Goal: Information Seeking & Learning: Check status

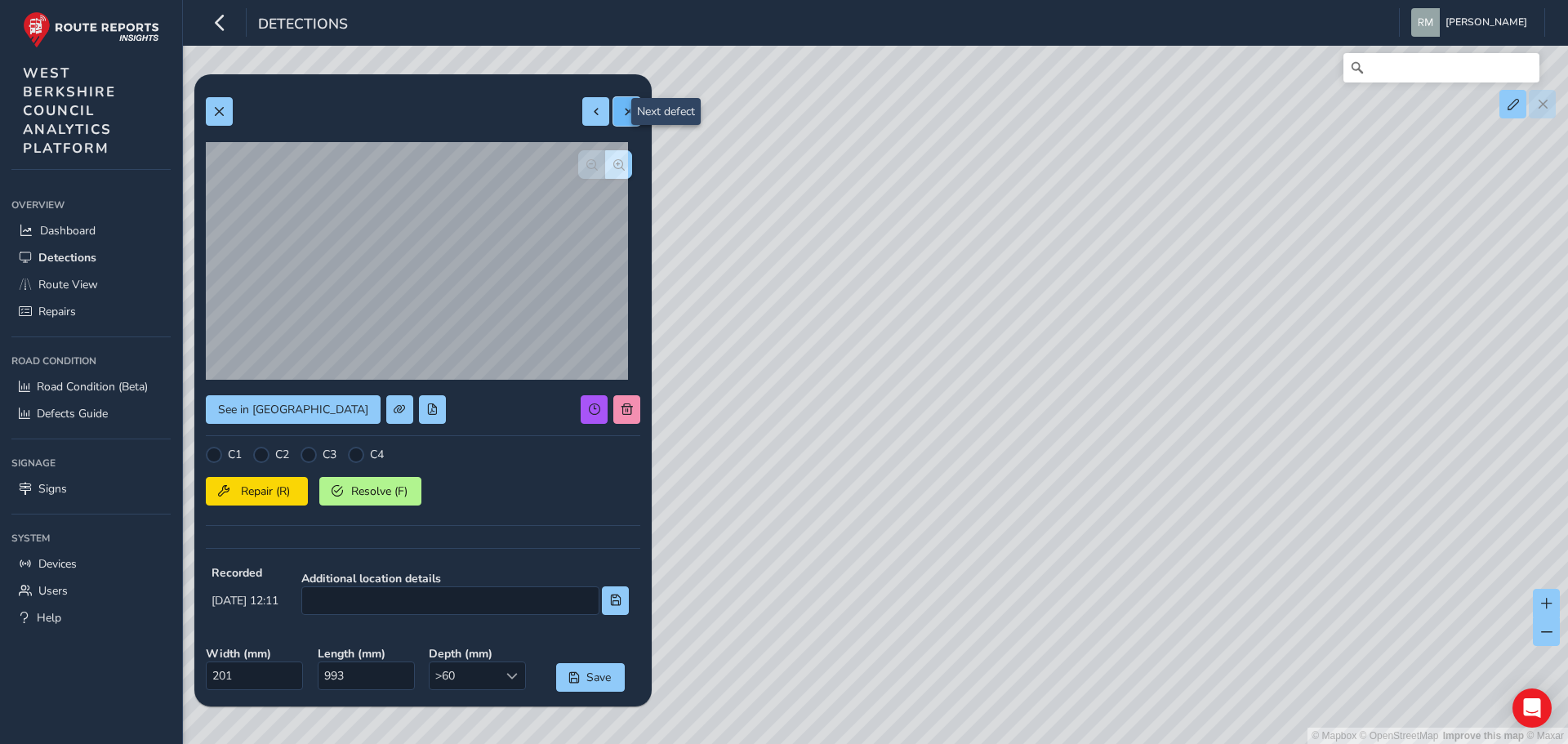
click at [622, 117] on span at bounding box center [627, 112] width 12 height 12
type input "197"
type input "851"
drag, startPoint x: 946, startPoint y: 530, endPoint x: 843, endPoint y: 500, distance: 107.3
click at [863, 506] on div "© Mapbox © OpenStreetMap Improve this map © Maxar" at bounding box center [784, 372] width 1568 height 744
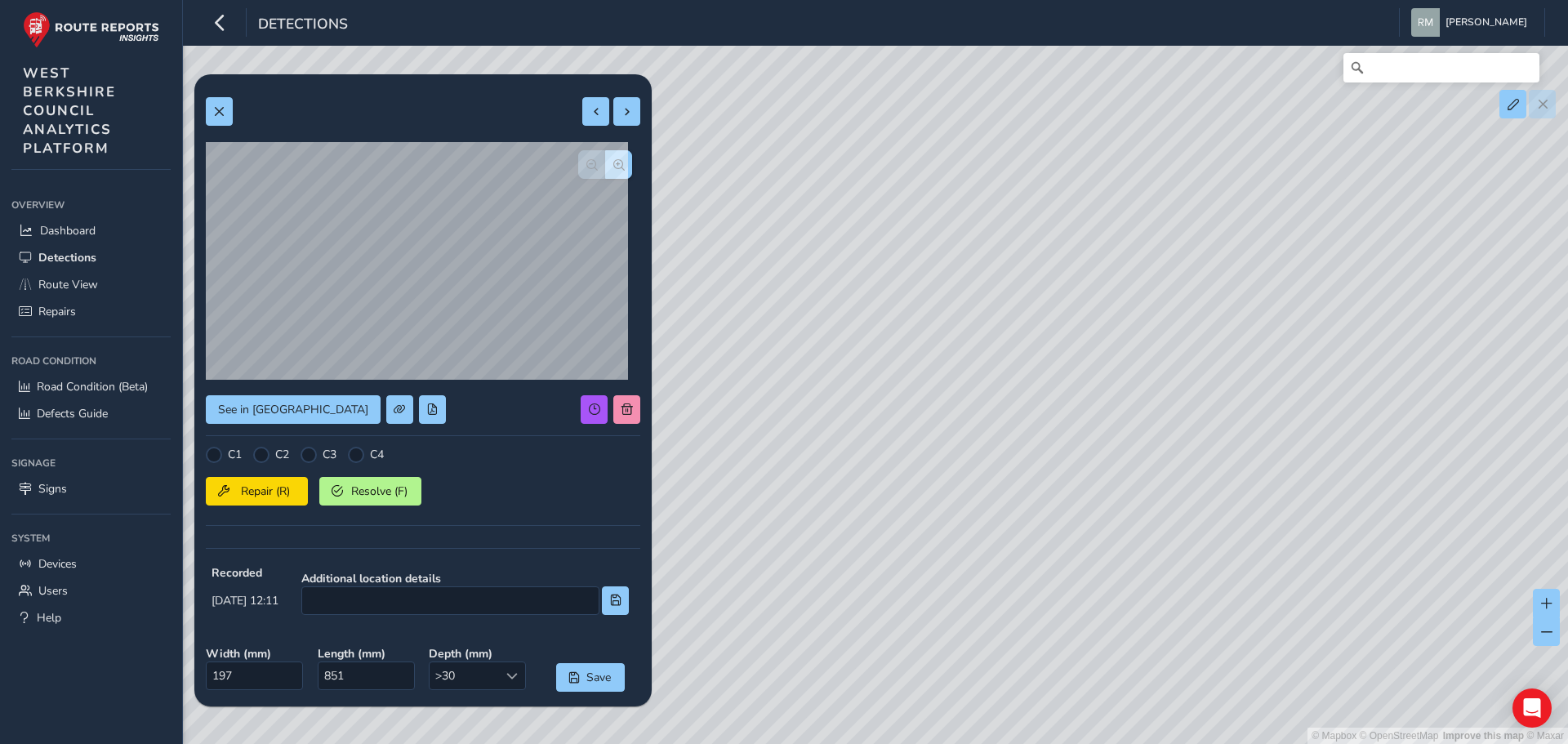
drag, startPoint x: 1213, startPoint y: 663, endPoint x: 798, endPoint y: 392, distance: 495.6
click at [801, 392] on div "© Mapbox © OpenStreetMap Improve this map © Maxar" at bounding box center [784, 372] width 1568 height 744
drag, startPoint x: 1083, startPoint y: 658, endPoint x: 1059, endPoint y: 536, distance: 124.3
click at [1059, 536] on div "© Mapbox © OpenStreetMap Improve this map © Maxar" at bounding box center [784, 372] width 1568 height 744
drag, startPoint x: 1146, startPoint y: 701, endPoint x: 1050, endPoint y: 432, distance: 285.6
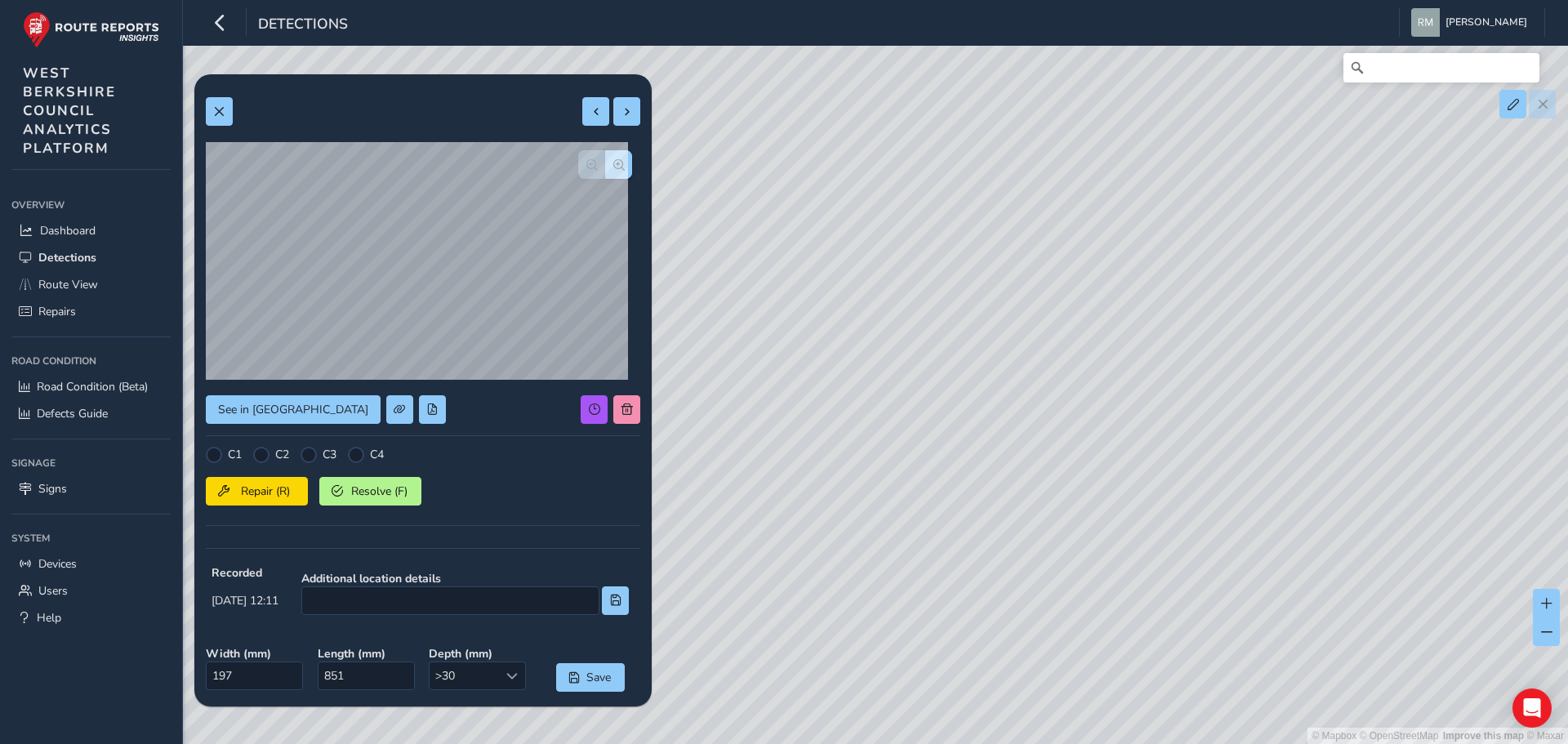
click at [1051, 421] on div "© Mapbox © OpenStreetMap Improve this map © Maxar" at bounding box center [784, 372] width 1568 height 744
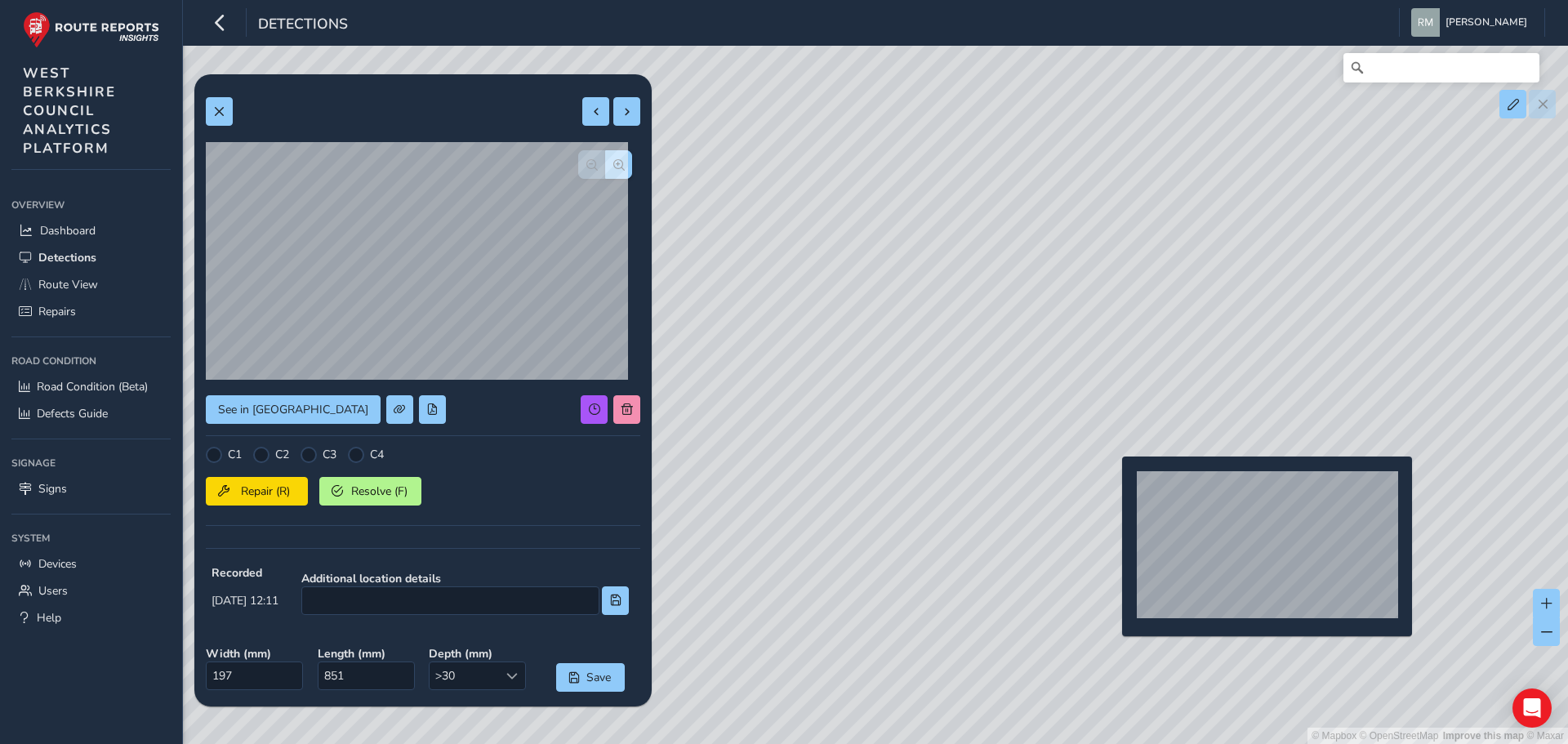
click at [1113, 484] on div "© Mapbox © OpenStreetMap Improve this map © Maxar" at bounding box center [784, 372] width 1568 height 744
type input "519"
type input "893"
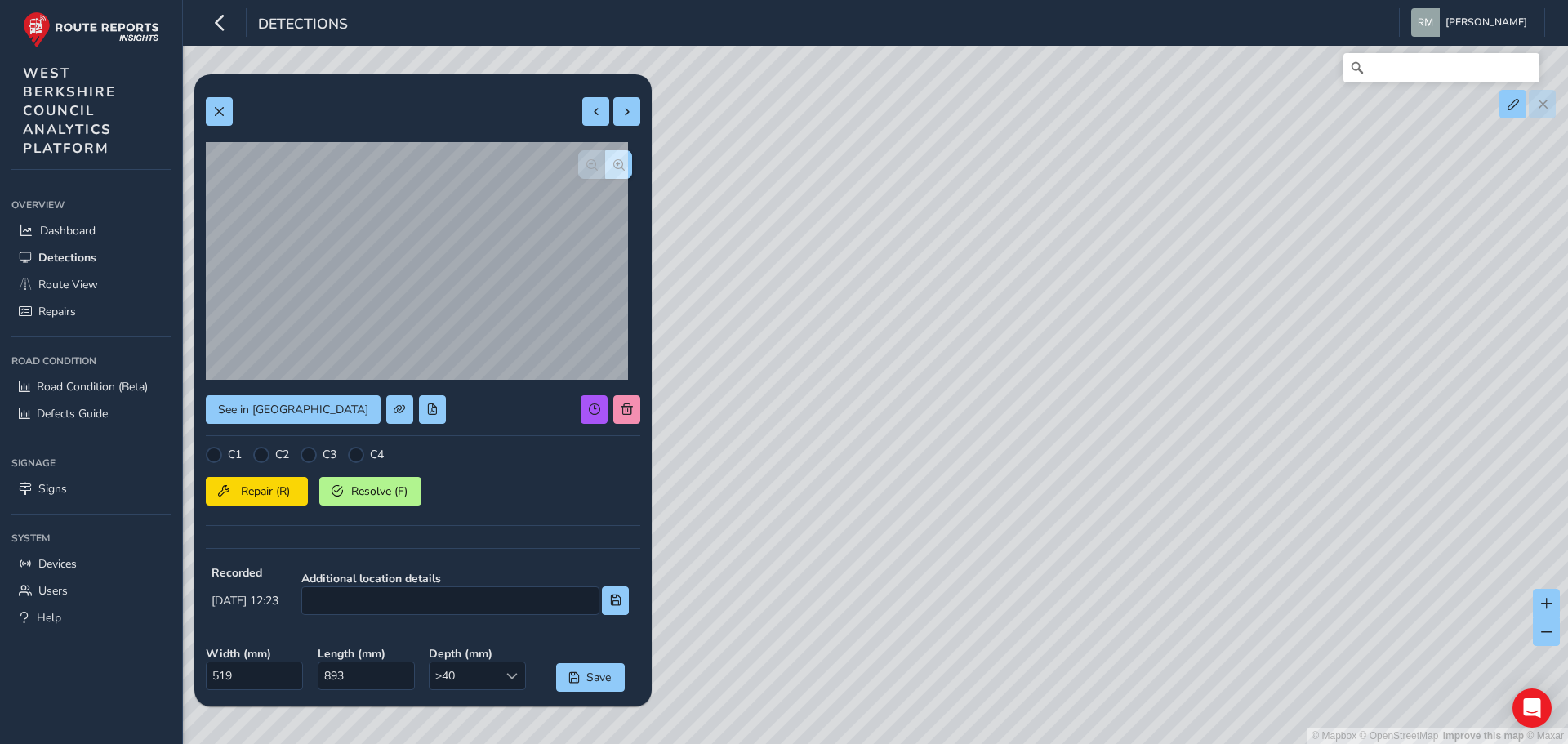
drag, startPoint x: 1326, startPoint y: 638, endPoint x: 1198, endPoint y: 446, distance: 230.8
click at [1198, 446] on div "© Mapbox © OpenStreetMap Improve this map © Maxar" at bounding box center [784, 372] width 1568 height 744
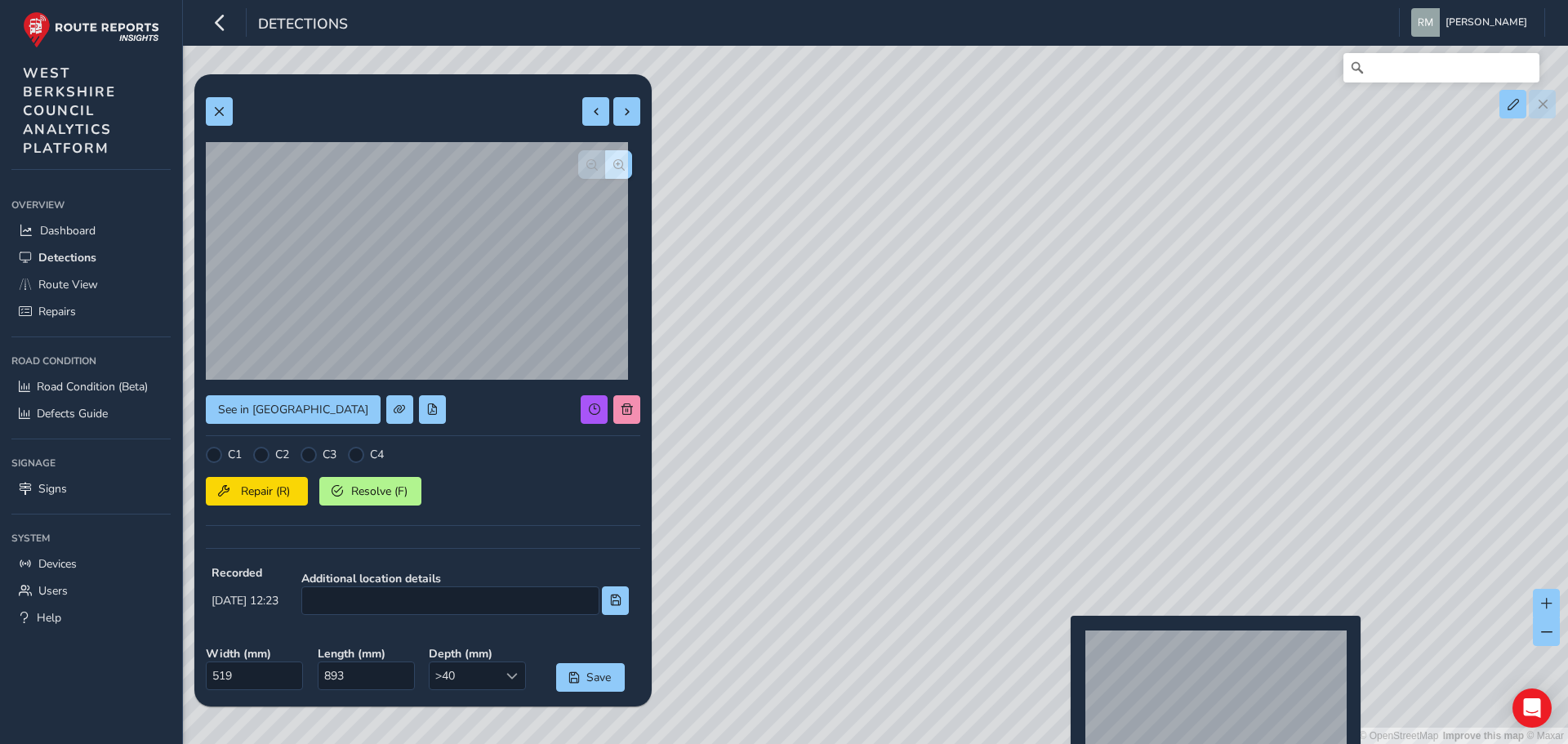
click at [1061, 643] on div "© Mapbox © OpenStreetMap Improve this map © Maxar" at bounding box center [784, 372] width 1568 height 744
type input "306"
type input "1192"
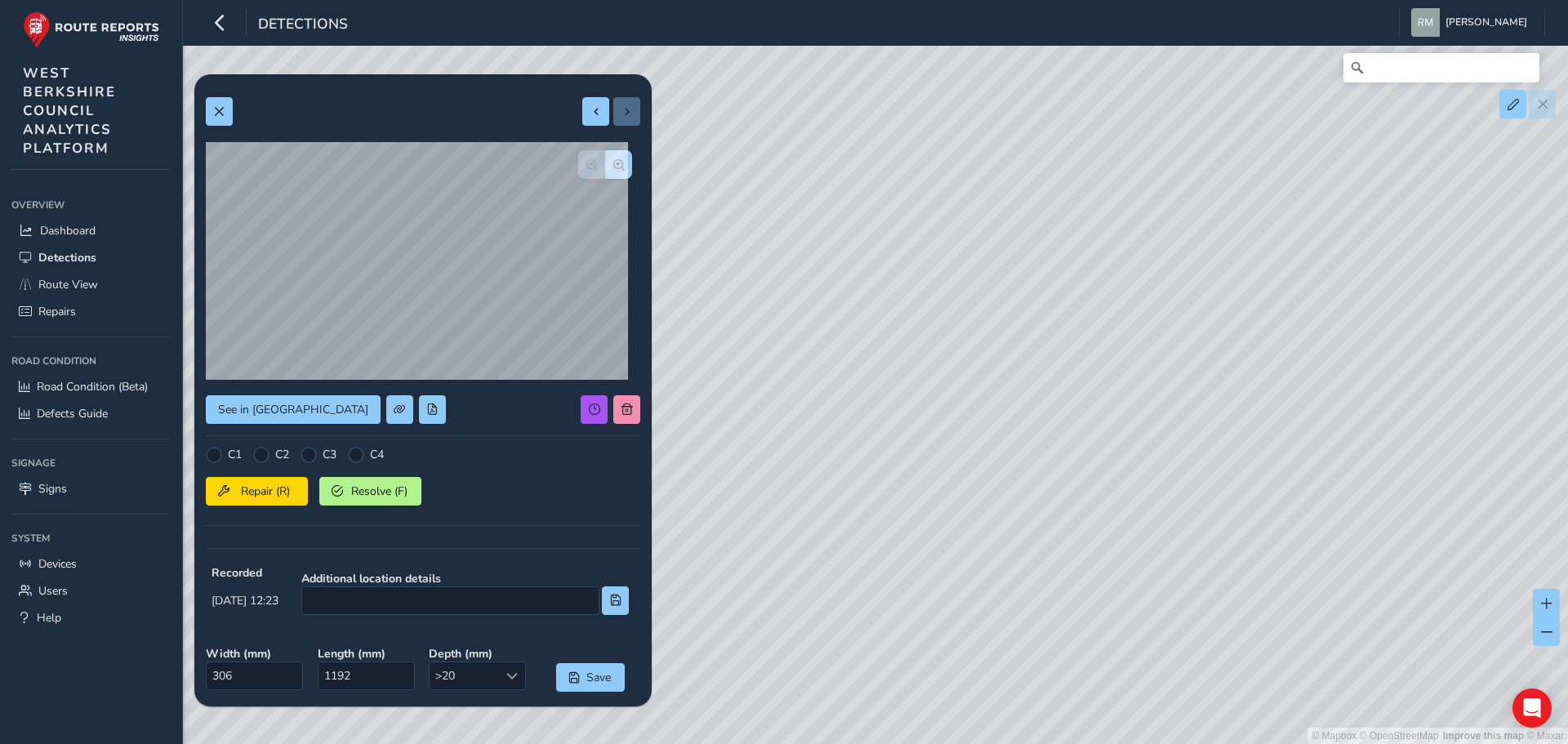
drag, startPoint x: 1225, startPoint y: 571, endPoint x: 1028, endPoint y: 225, distance: 398.2
click at [1030, 229] on div "© Mapbox © OpenStreetMap Improve this map © Maxar" at bounding box center [784, 372] width 1568 height 744
drag, startPoint x: 1167, startPoint y: 509, endPoint x: 1034, endPoint y: 131, distance: 400.7
click at [1034, 131] on div "© Mapbox © OpenStreetMap Improve this map © Maxar" at bounding box center [784, 372] width 1568 height 744
drag, startPoint x: 1147, startPoint y: 582, endPoint x: 1105, endPoint y: 431, distance: 156.7
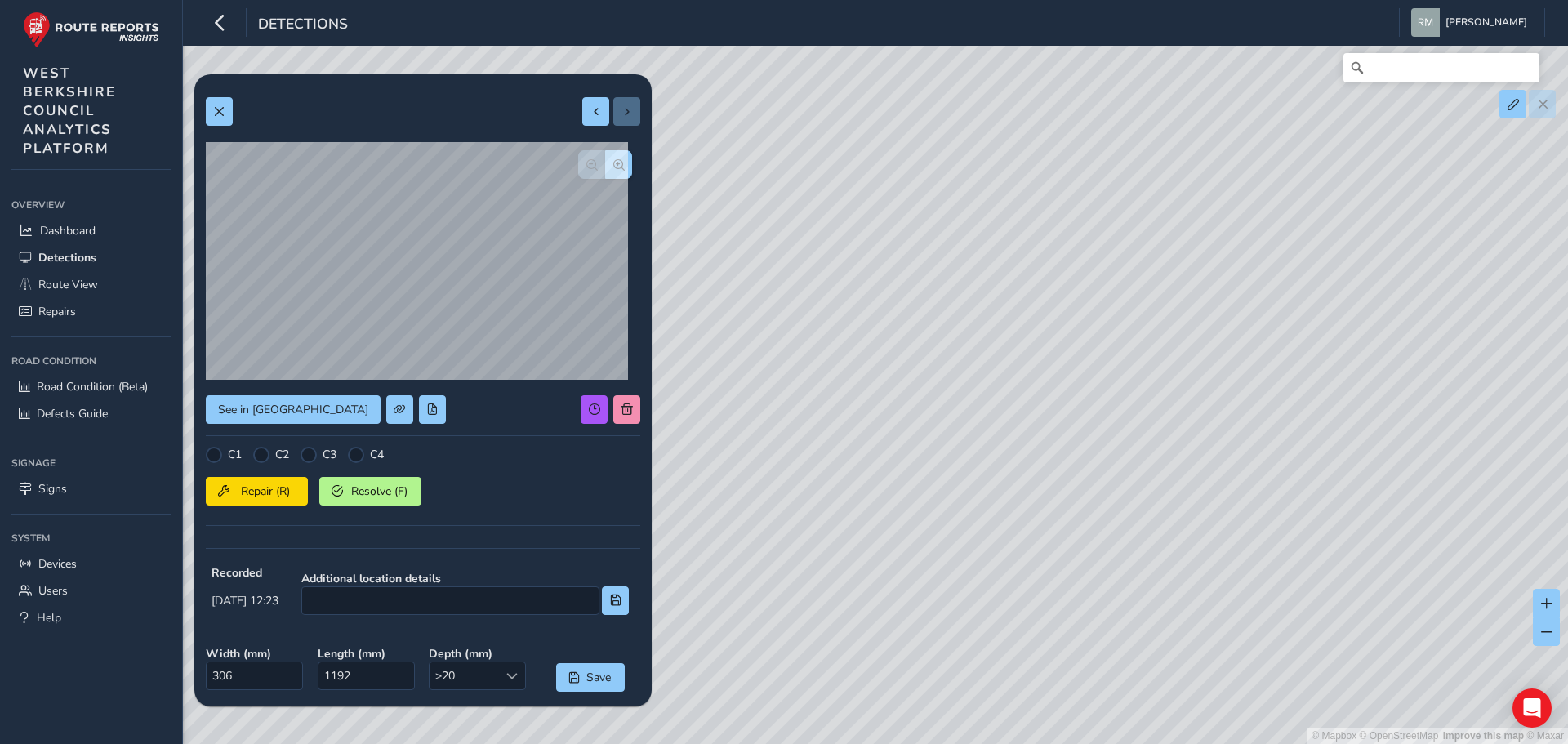
click at [1108, 424] on div "© Mapbox © OpenStreetMap Improve this map © Maxar" at bounding box center [784, 372] width 1568 height 744
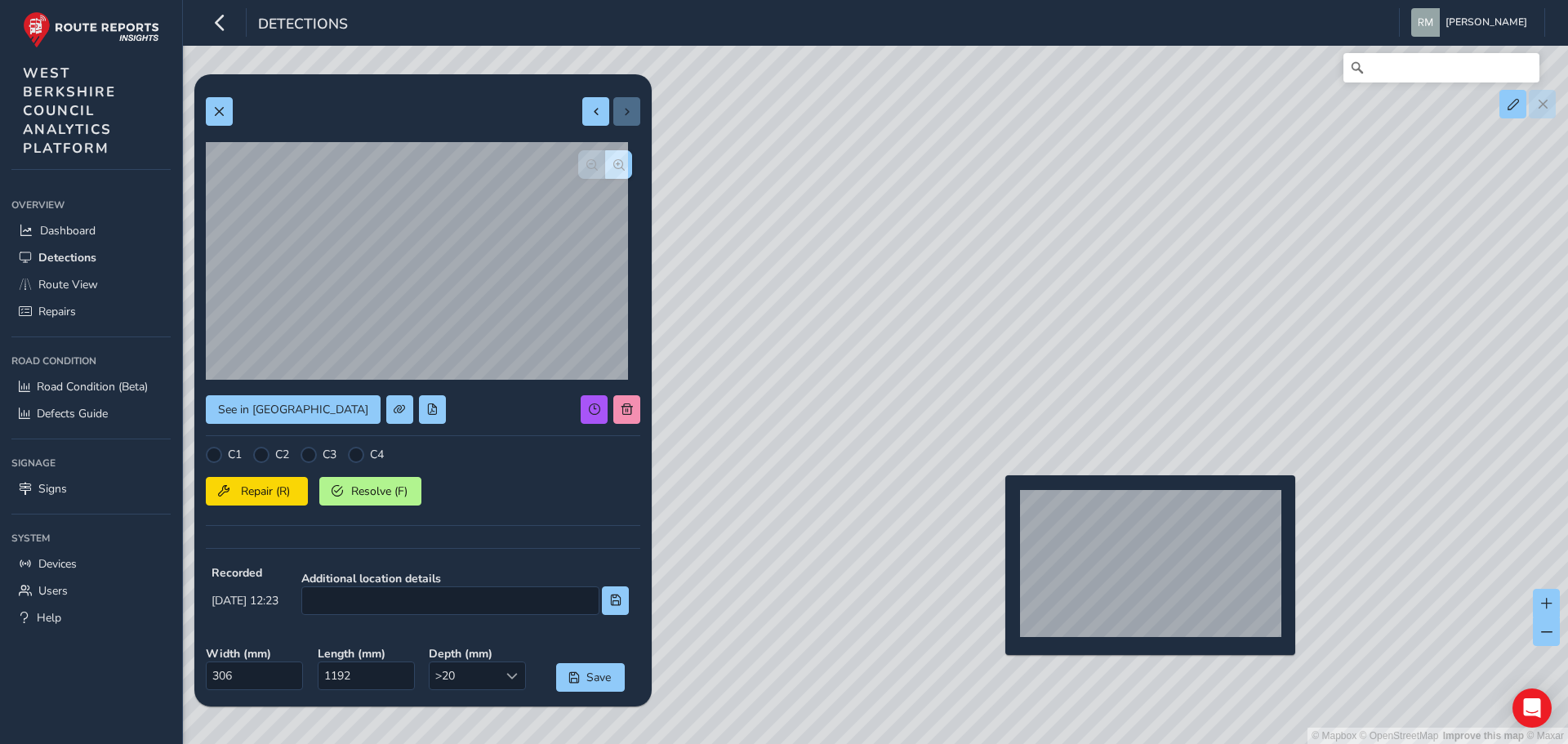
click at [995, 501] on div "© Mapbox © OpenStreetMap Improve this map © Maxar" at bounding box center [784, 372] width 1568 height 744
type input "319"
type input "1260"
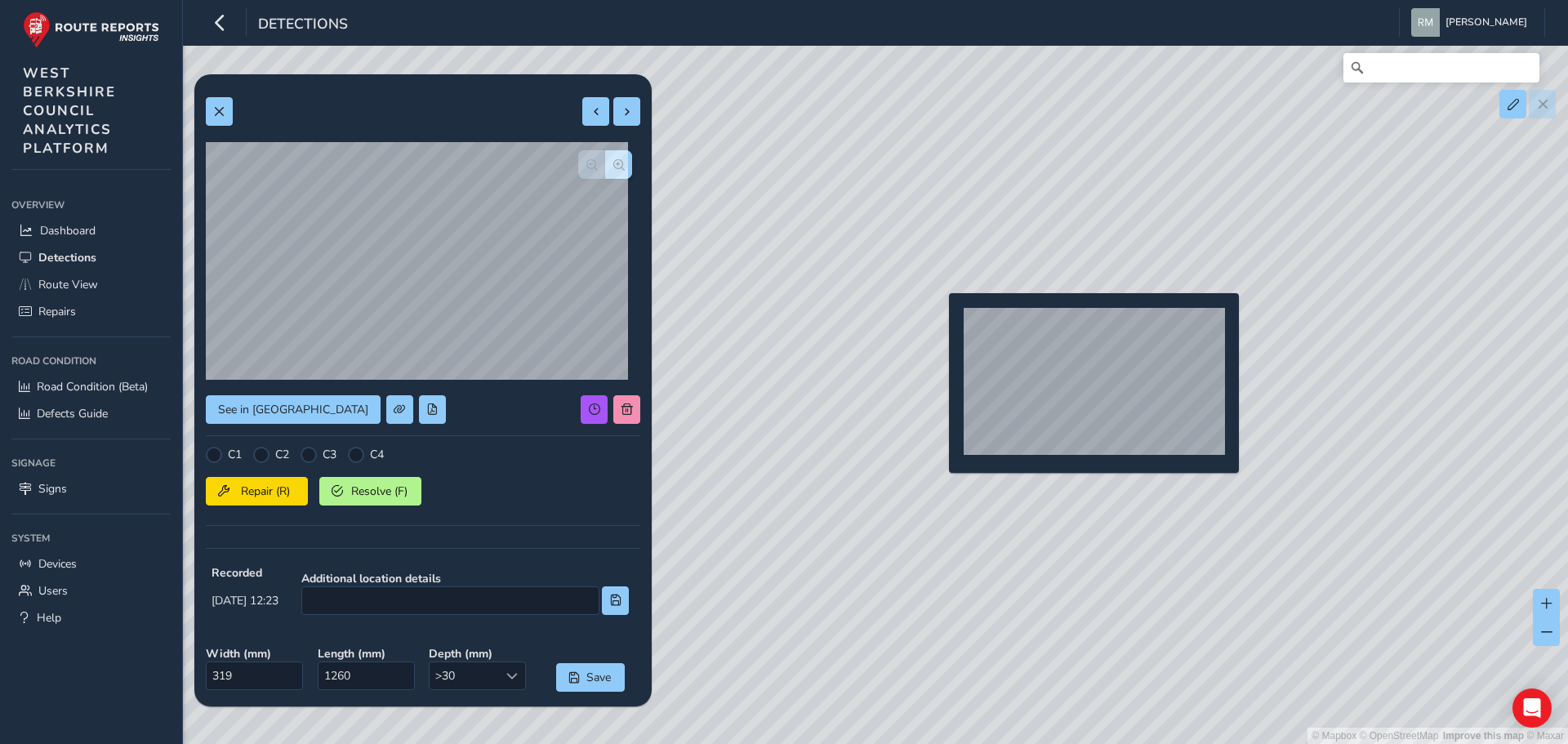
click at [939, 319] on div "© Mapbox © OpenStreetMap Improve this map © Maxar" at bounding box center [784, 372] width 1568 height 744
type input "324"
type input "1390"
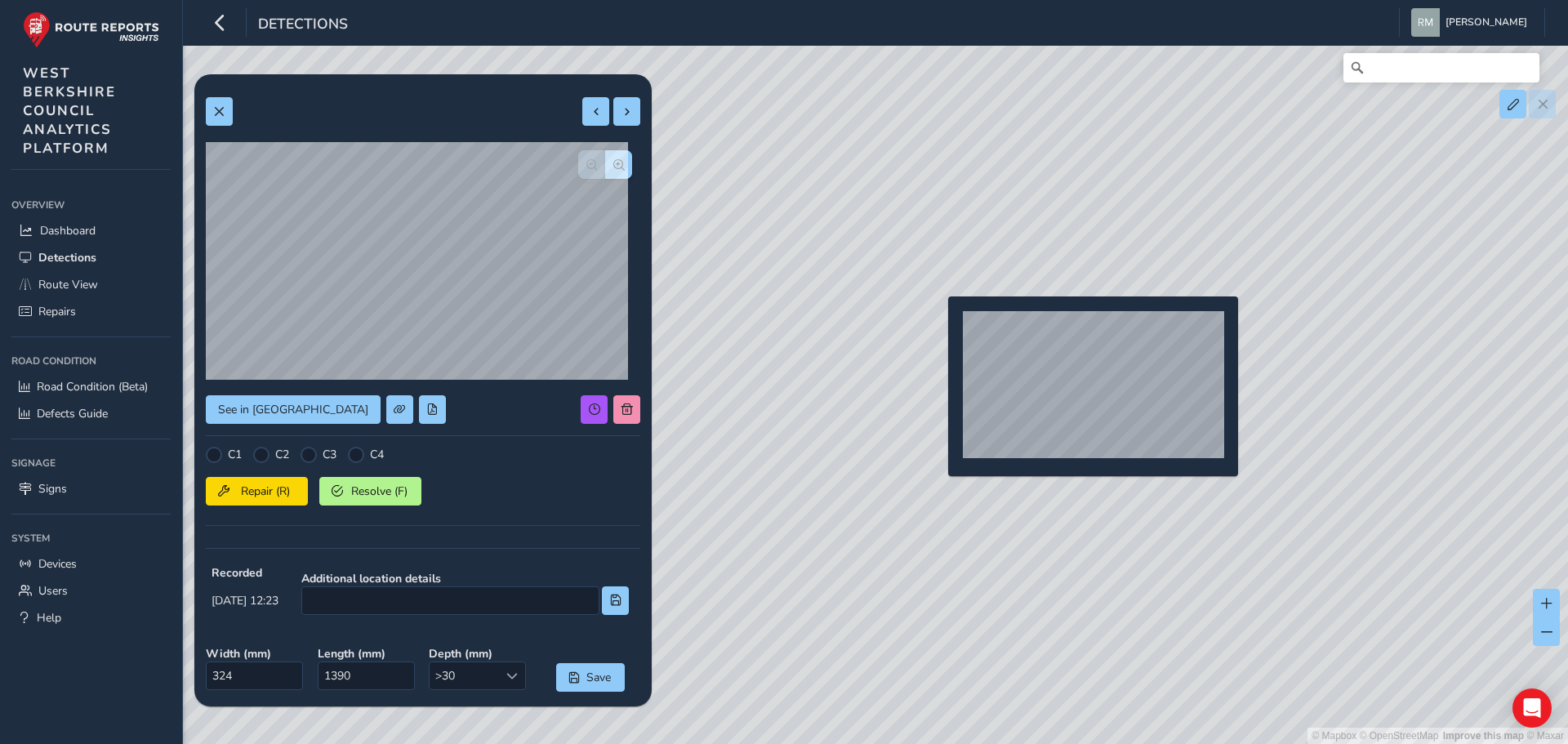
click at [938, 323] on div "© Mapbox © OpenStreetMap Improve this map © Maxar" at bounding box center [784, 372] width 1568 height 744
type input "377"
type input "1878"
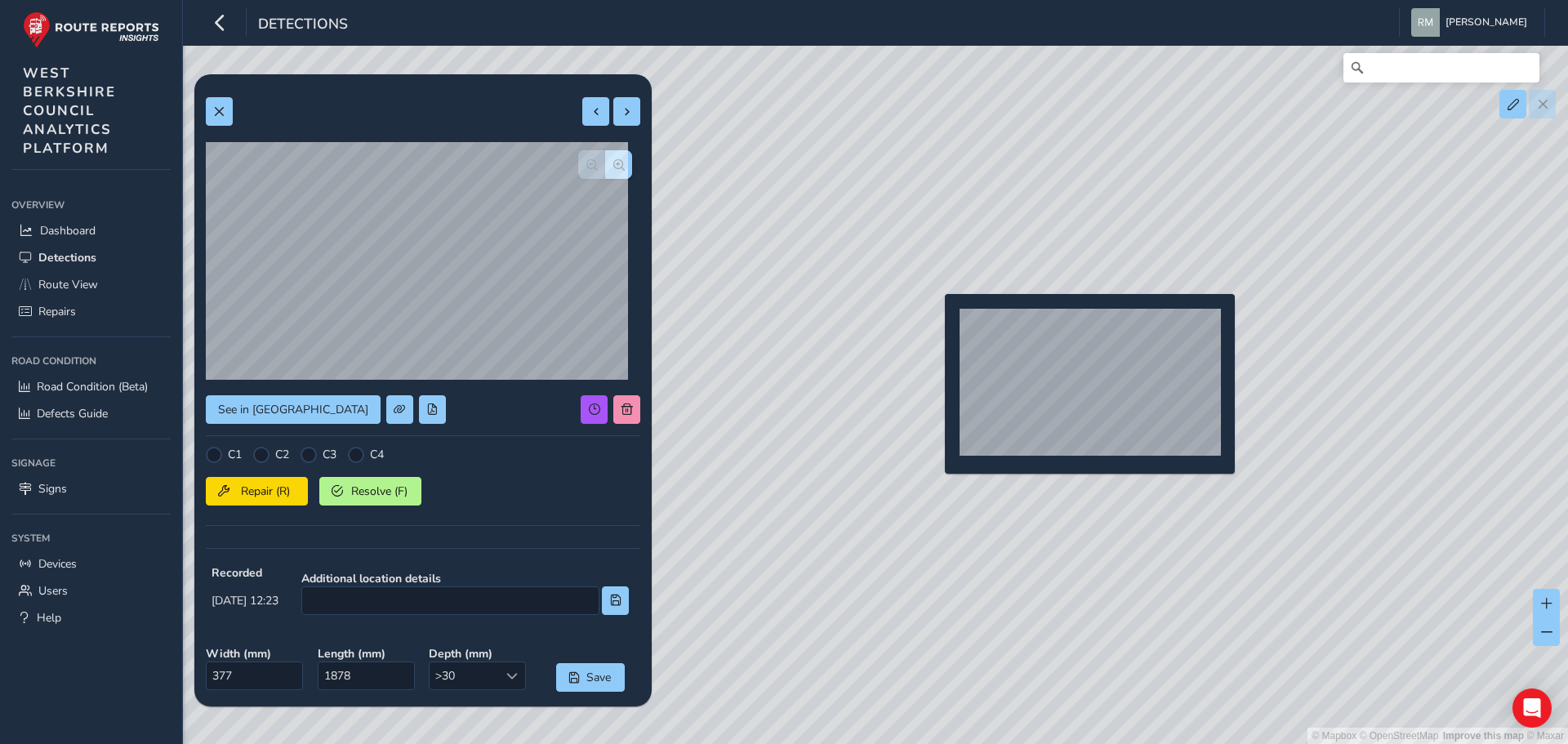
click at [935, 320] on div "© Mapbox © OpenStreetMap Improve this map © Maxar" at bounding box center [784, 372] width 1568 height 744
type input "388"
type input "1974"
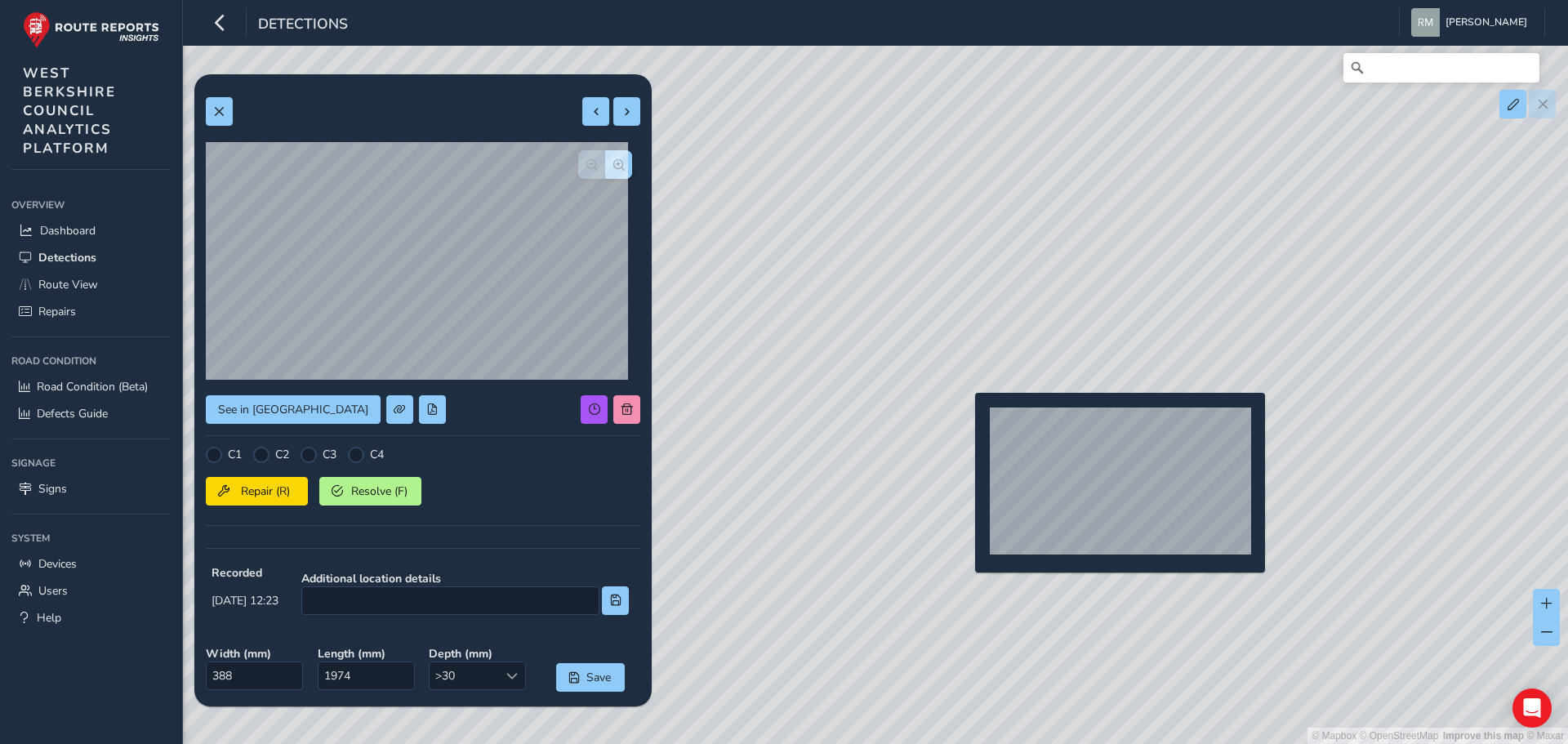
click at [966, 420] on div "© Mapbox © OpenStreetMap Improve this map © Maxar" at bounding box center [784, 372] width 1568 height 744
type input "306"
type input "1192"
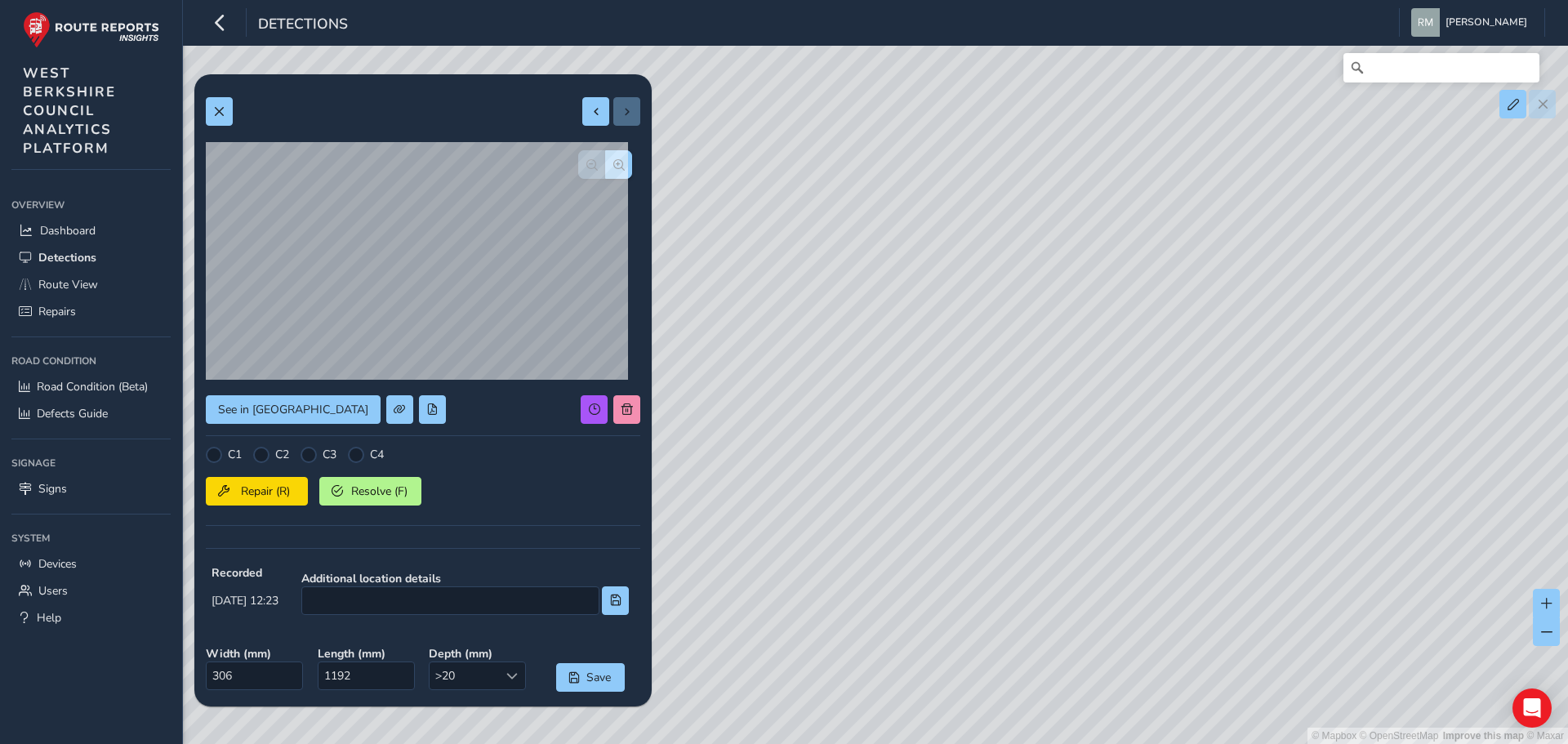
drag, startPoint x: 784, startPoint y: 170, endPoint x: 970, endPoint y: 610, distance: 477.7
click at [970, 610] on div "© Mapbox © OpenStreetMap Improve this map © Maxar" at bounding box center [784, 372] width 1568 height 744
drag, startPoint x: 816, startPoint y: 306, endPoint x: 904, endPoint y: 763, distance: 465.4
click at [904, 743] on html "Detections [PERSON_NAME] Colour Scheme: Dark Dim Light Logout Relevance Relevan…" at bounding box center [784, 372] width 1568 height 744
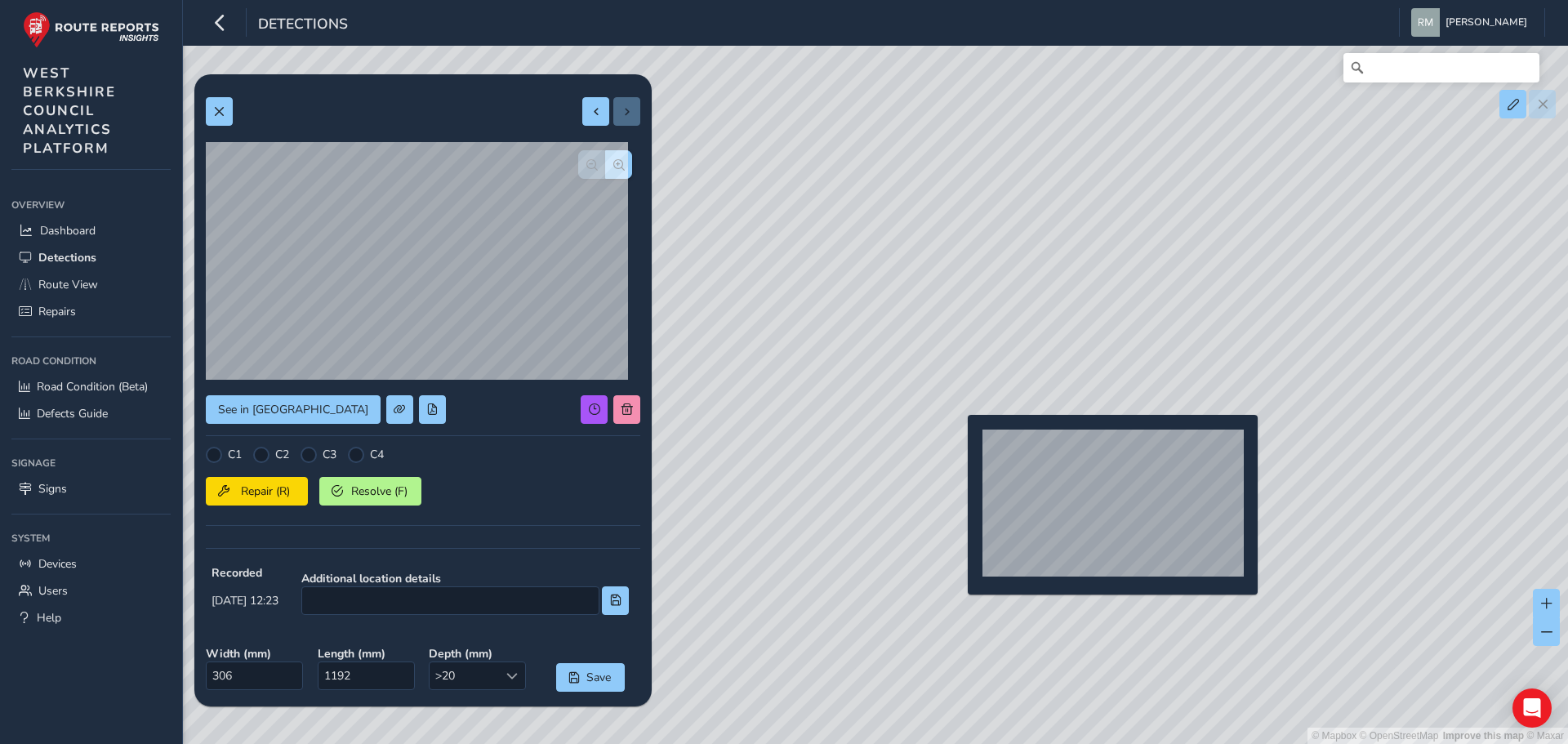
click at [958, 441] on div "© Mapbox © OpenStreetMap Improve this map © Maxar" at bounding box center [784, 372] width 1568 height 744
type input "519"
type input "893"
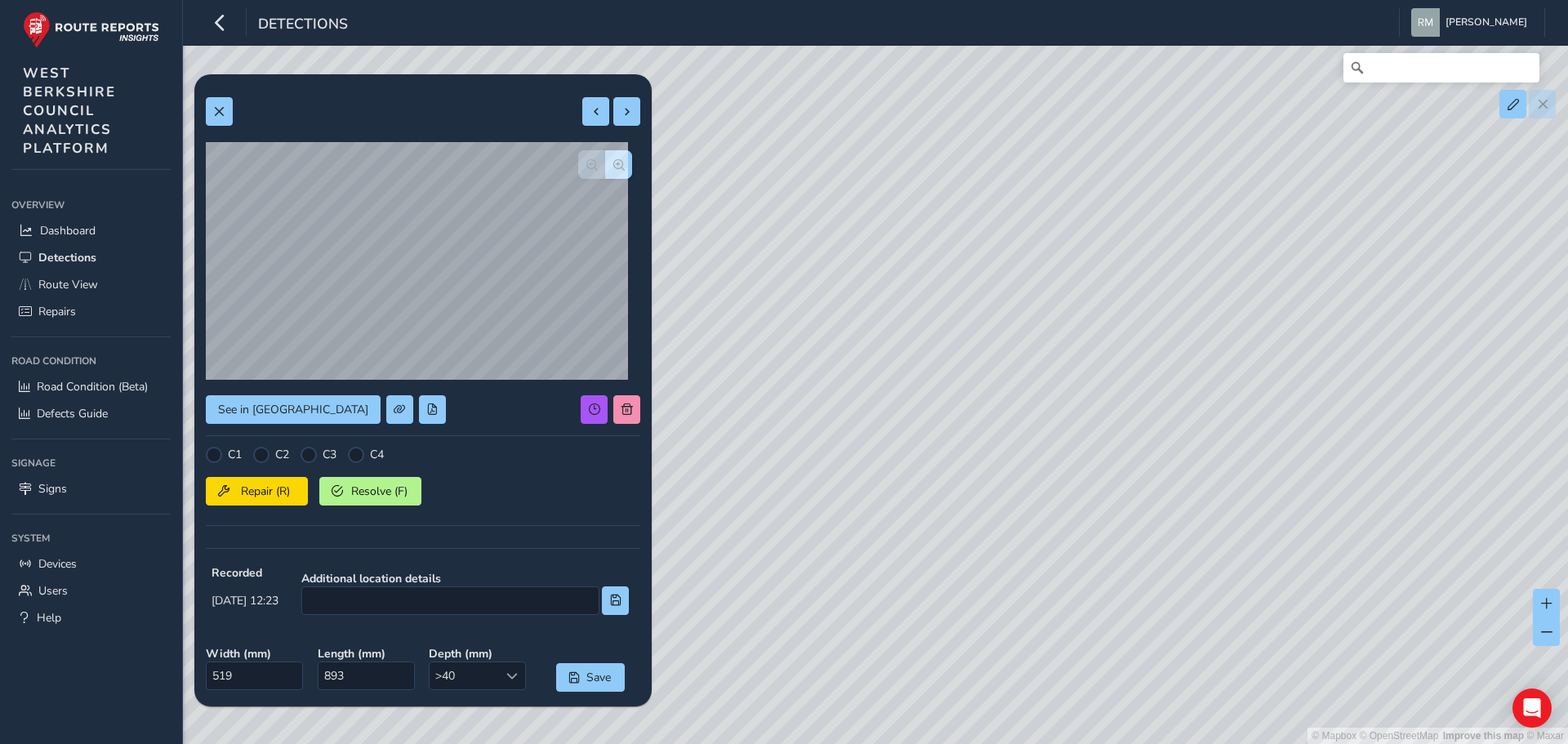
drag, startPoint x: 841, startPoint y: 249, endPoint x: 960, endPoint y: 770, distance: 534.4
click at [960, 743] on html "Detections [PERSON_NAME] Colour Scheme: Dark Dim Light Logout Relevance Relevan…" at bounding box center [784, 372] width 1568 height 744
drag, startPoint x: 848, startPoint y: 523, endPoint x: 892, endPoint y: 579, distance: 71.2
click at [901, 741] on div "© Mapbox © OpenStreetMap Improve this map © Maxar" at bounding box center [784, 372] width 1568 height 744
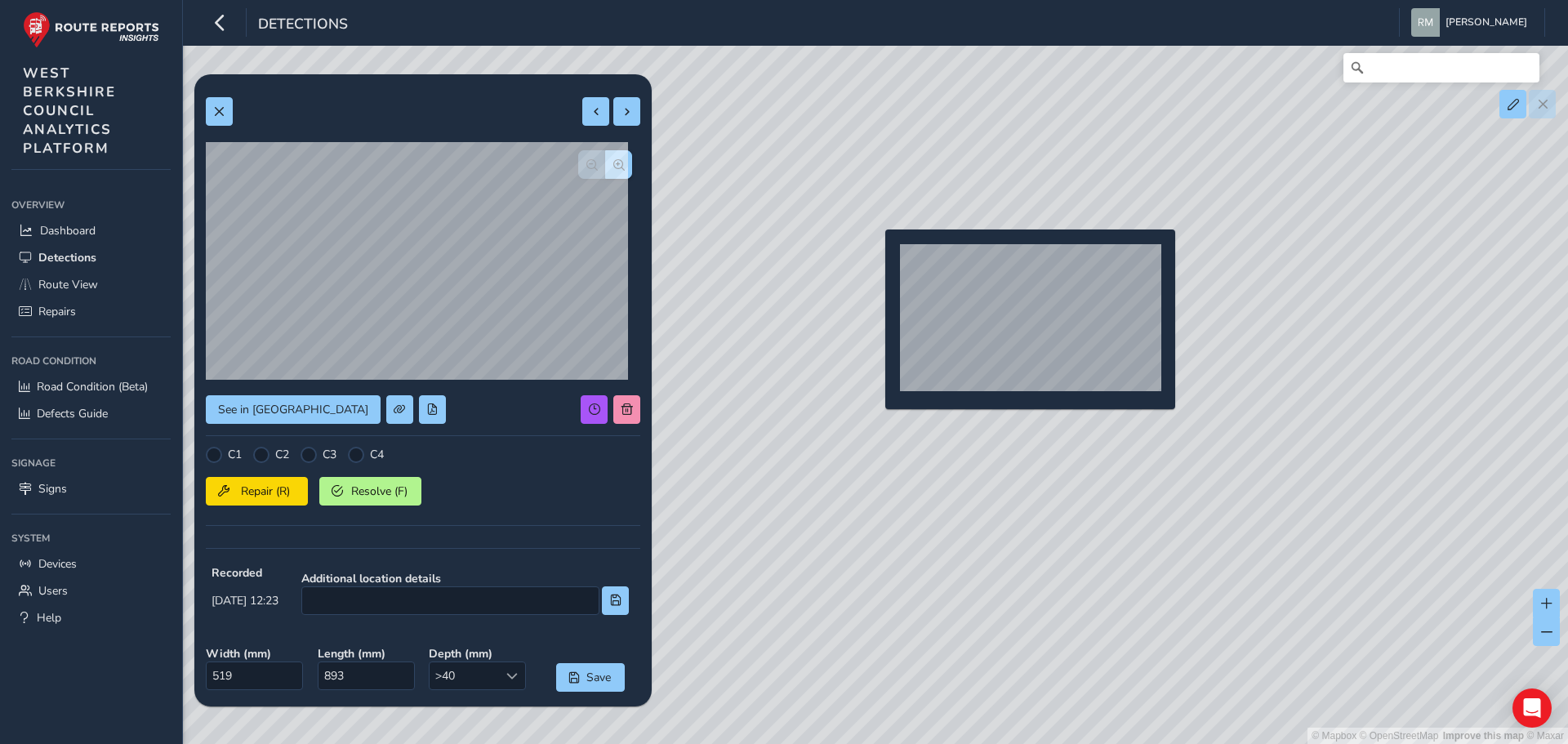
click at [876, 256] on div "© Mapbox © OpenStreetMap Improve this map © Maxar" at bounding box center [784, 372] width 1568 height 744
type input "567"
type input "1190"
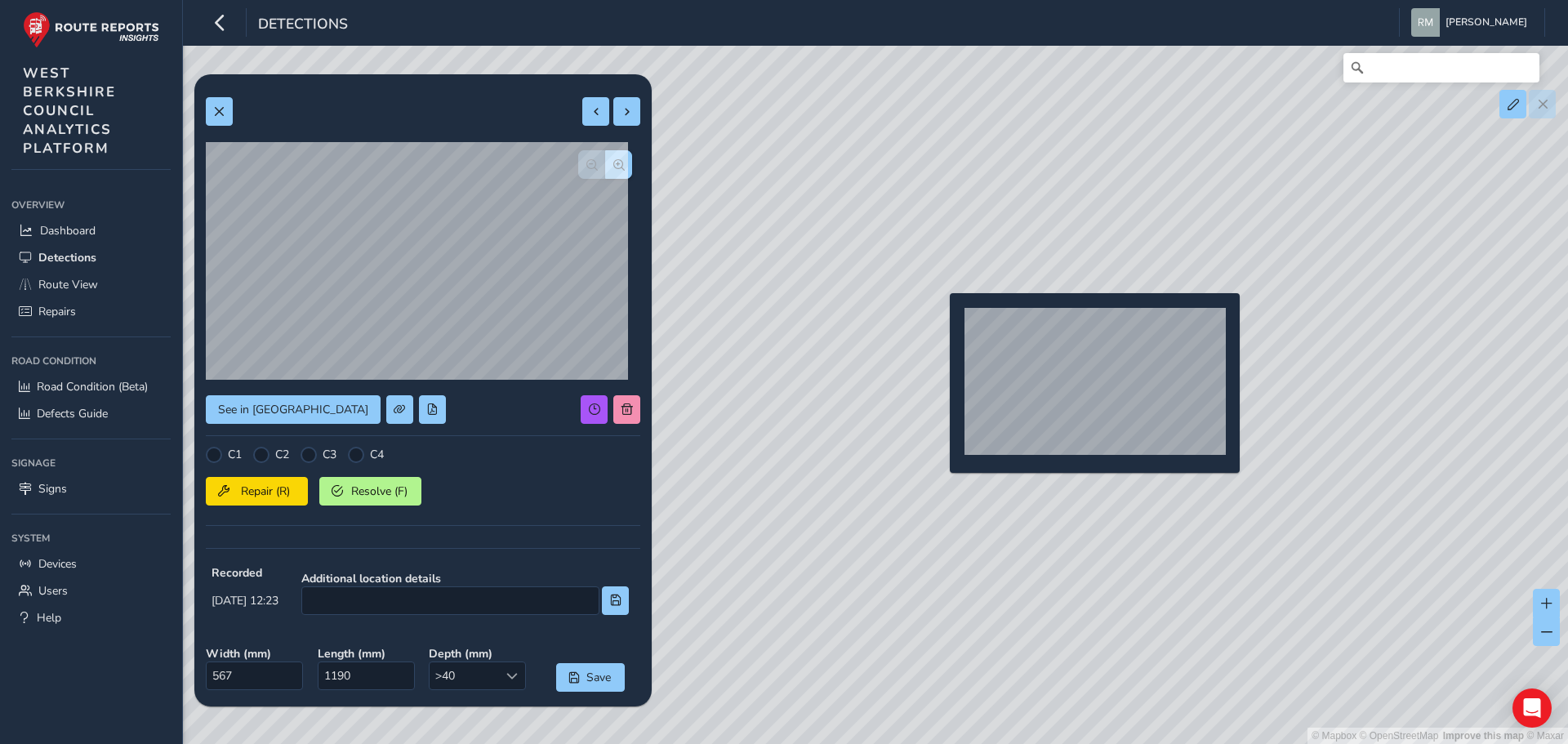
click at [940, 319] on div "© Mapbox © OpenStreetMap Improve this map © Maxar" at bounding box center [784, 372] width 1568 height 744
type input "621"
type input "1302"
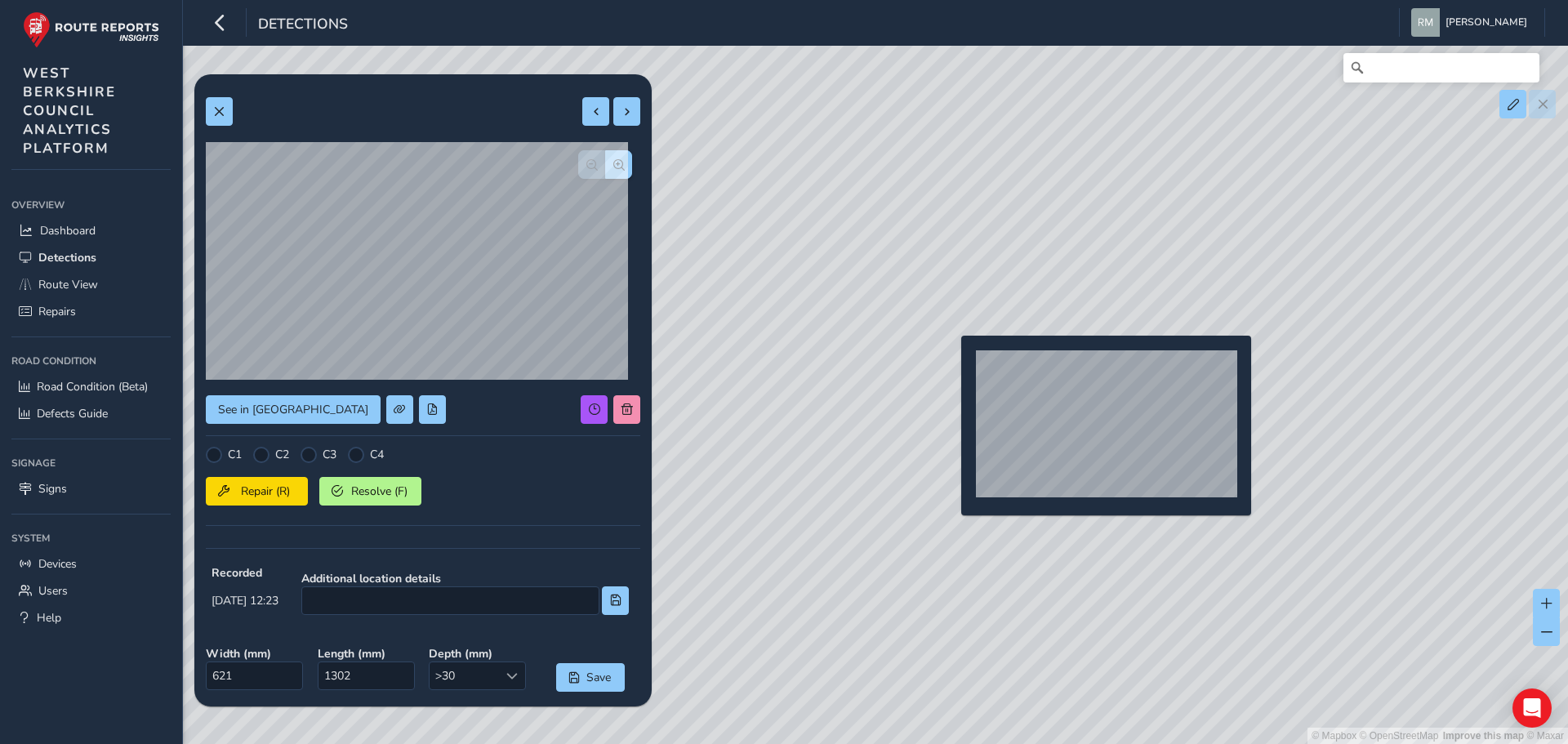
click at [951, 362] on div "© Mapbox © OpenStreetMap Improve this map © Maxar" at bounding box center [784, 372] width 1568 height 744
type input "567"
type input "1190"
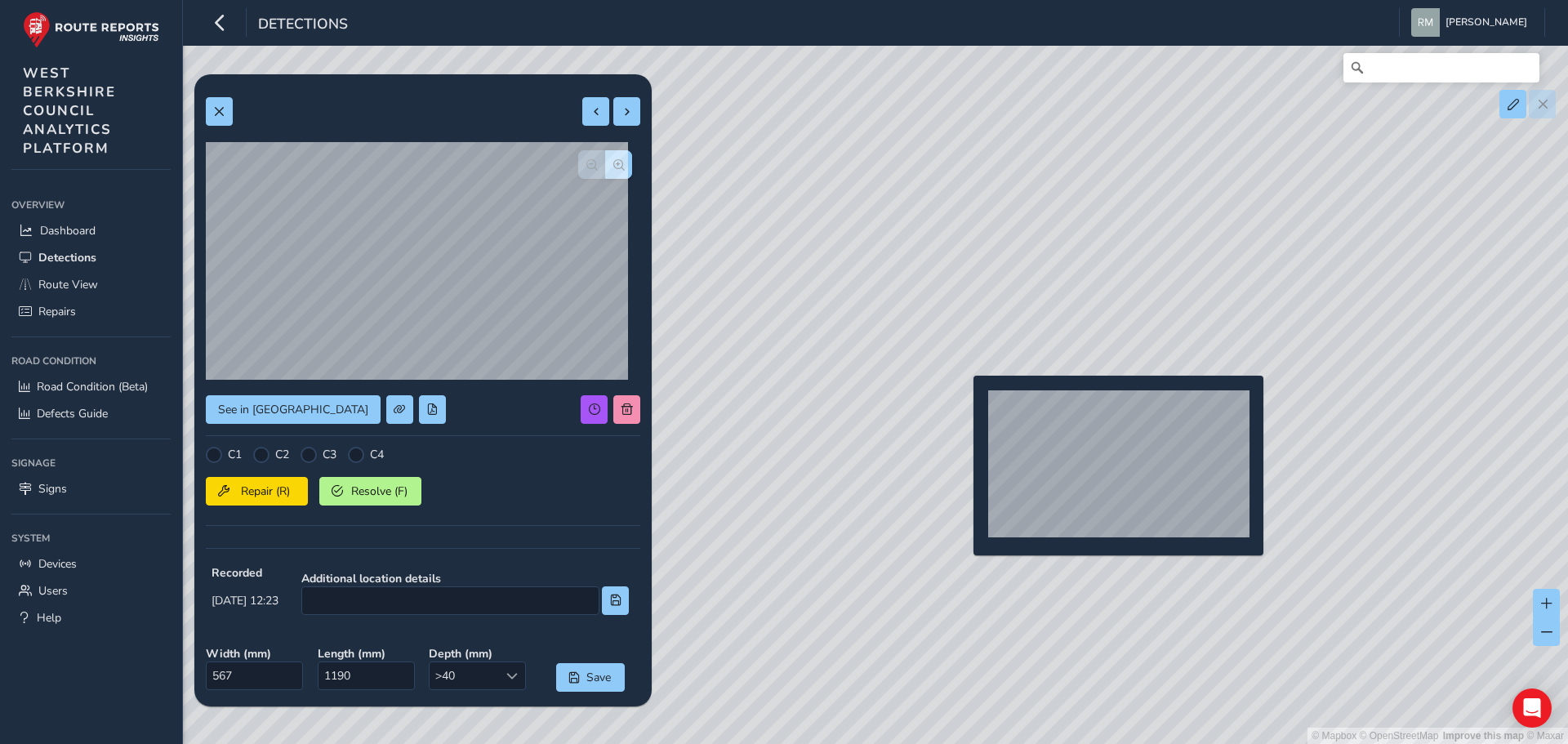
click at [965, 403] on div "© Mapbox © OpenStreetMap Improve this map © Maxar" at bounding box center [784, 372] width 1568 height 744
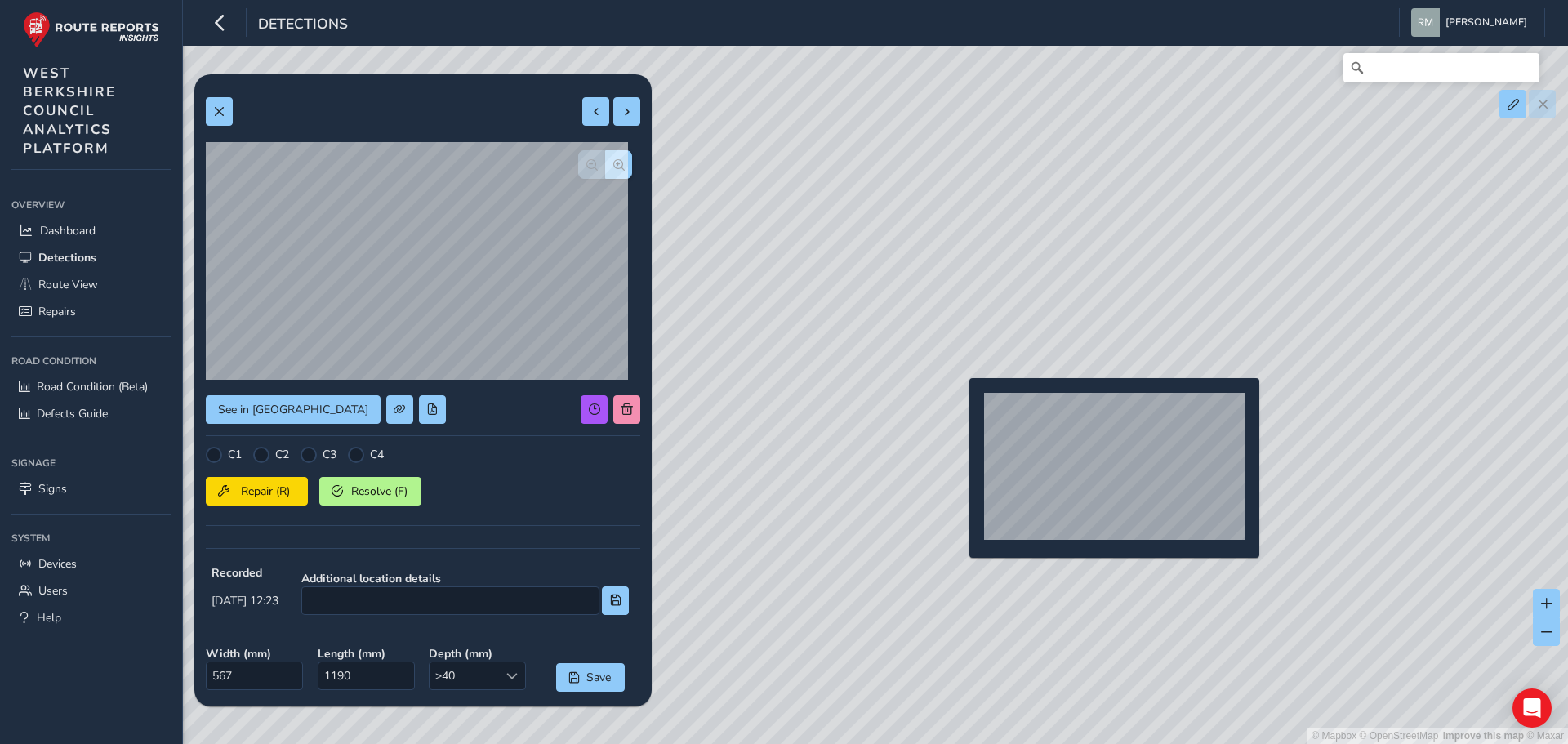
type input "519"
type input "893"
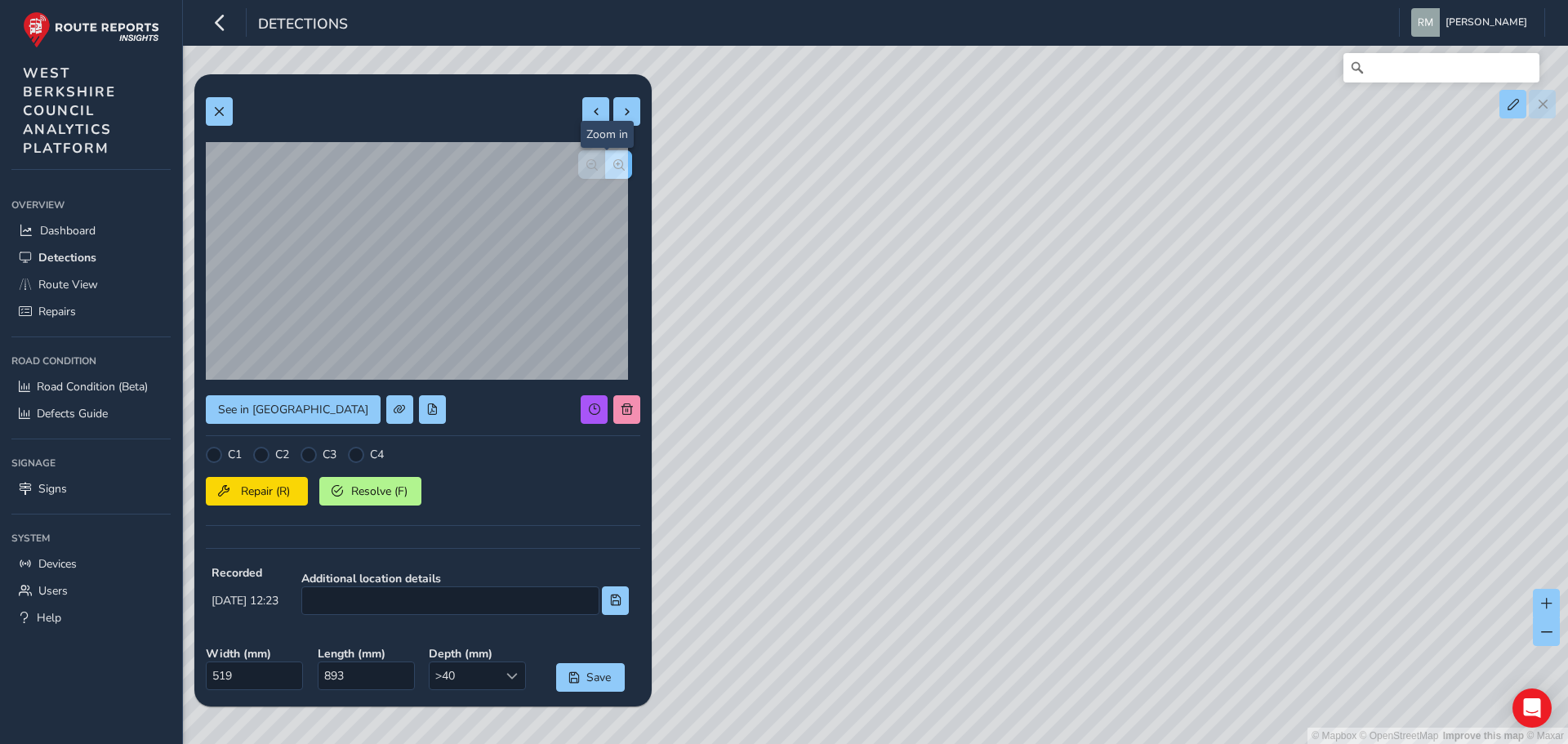
click at [613, 167] on span "button" at bounding box center [619, 165] width 12 height 12
click at [587, 166] on span "button" at bounding box center [592, 165] width 12 height 12
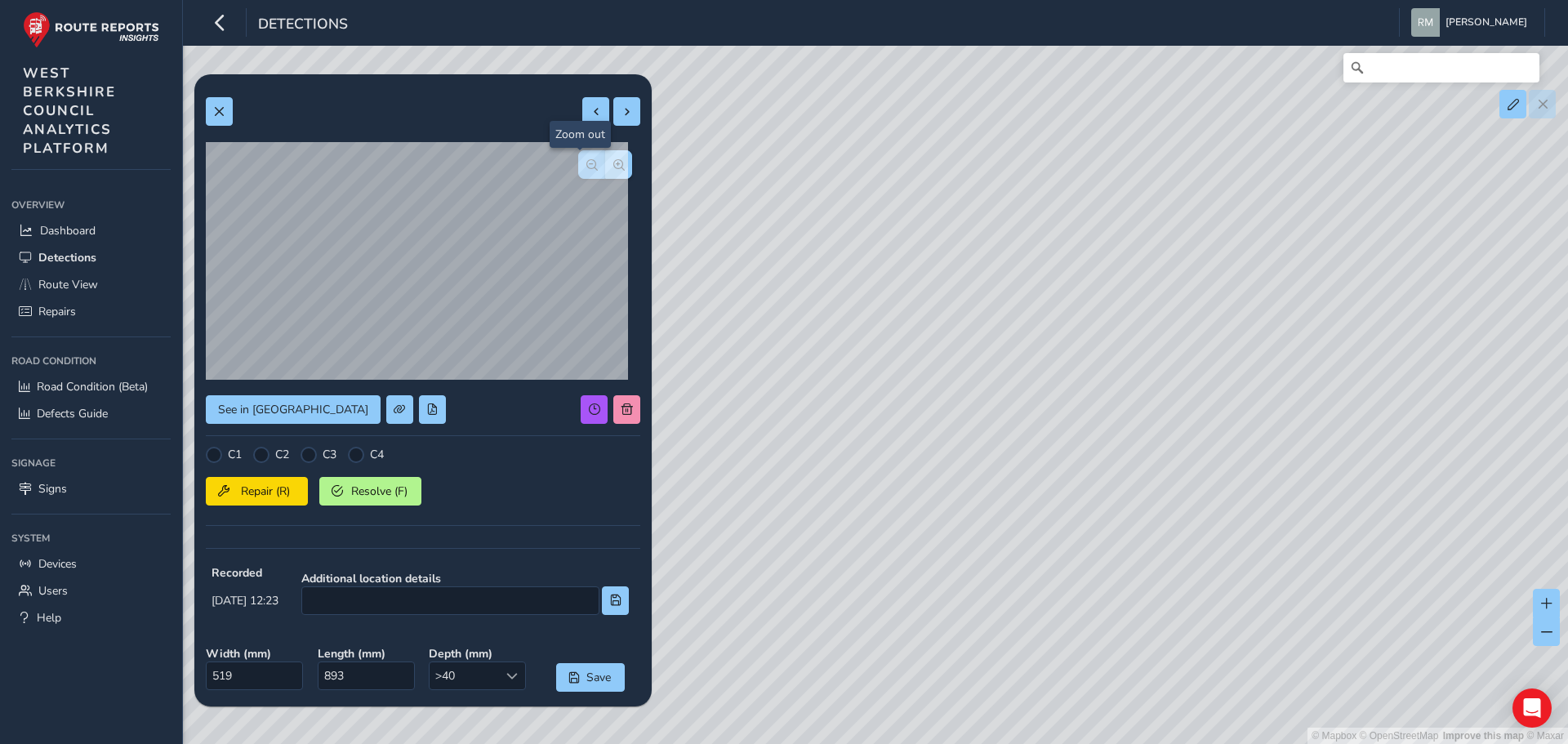
click at [587, 166] on span "button" at bounding box center [592, 165] width 12 height 12
drag, startPoint x: 896, startPoint y: 707, endPoint x: 771, endPoint y: 381, distance: 349.1
click at [771, 381] on div "© Mapbox © OpenStreetMap Improve this map © Maxar" at bounding box center [784, 372] width 1568 height 744
drag, startPoint x: 1084, startPoint y: 657, endPoint x: 715, endPoint y: 434, distance: 431.1
click at [734, 446] on div "© Mapbox © OpenStreetMap Improve this map © Maxar" at bounding box center [784, 372] width 1568 height 744
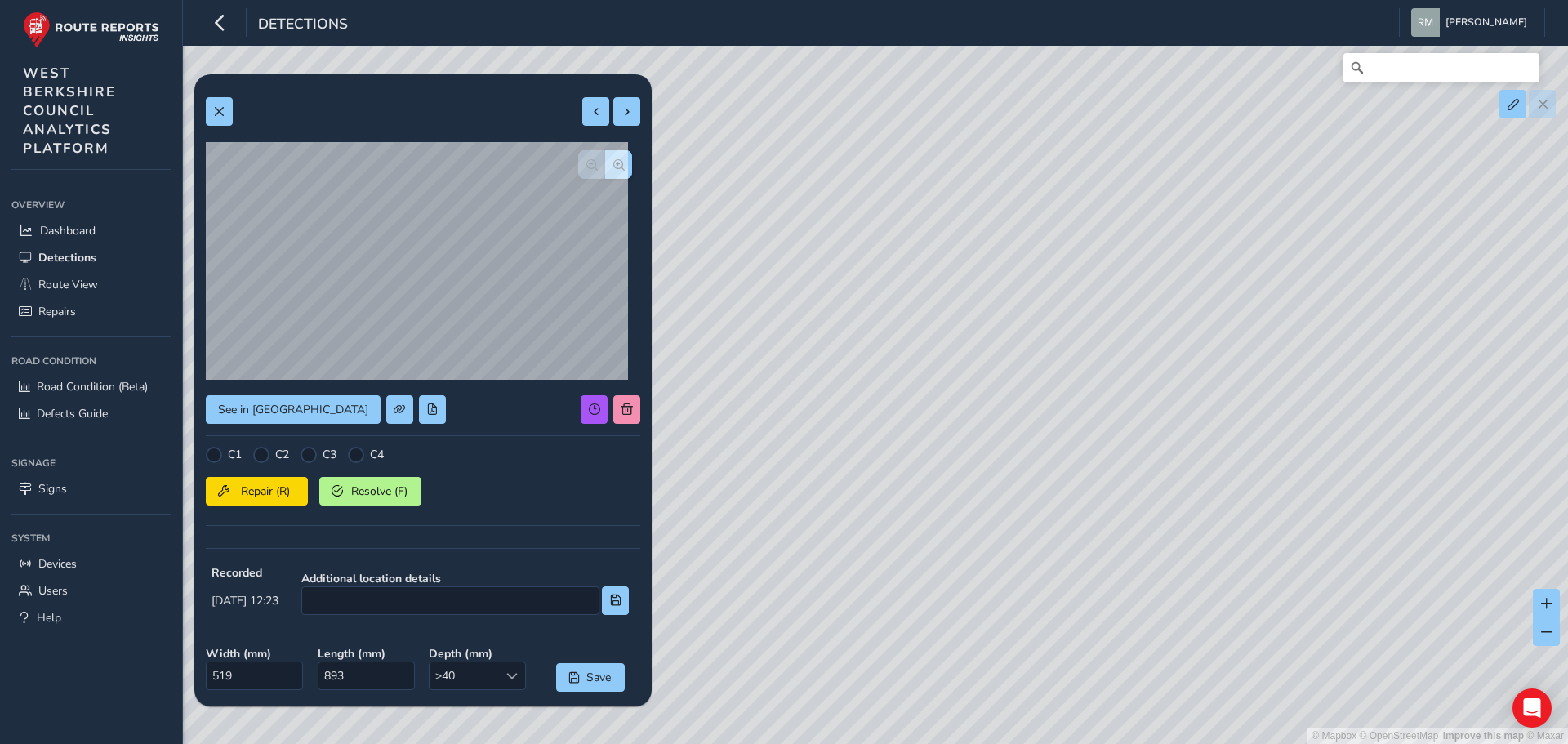
drag, startPoint x: 1062, startPoint y: 600, endPoint x: 817, endPoint y: 359, distance: 343.7
click at [819, 358] on div "© Mapbox © OpenStreetMap Improve this map © Maxar" at bounding box center [784, 372] width 1568 height 744
drag, startPoint x: 1209, startPoint y: 650, endPoint x: 1122, endPoint y: 555, distance: 128.8
click at [1122, 555] on div "© Mapbox © OpenStreetMap Improve this map © Maxar" at bounding box center [784, 372] width 1568 height 744
drag, startPoint x: 1285, startPoint y: 647, endPoint x: 1074, endPoint y: 495, distance: 260.0
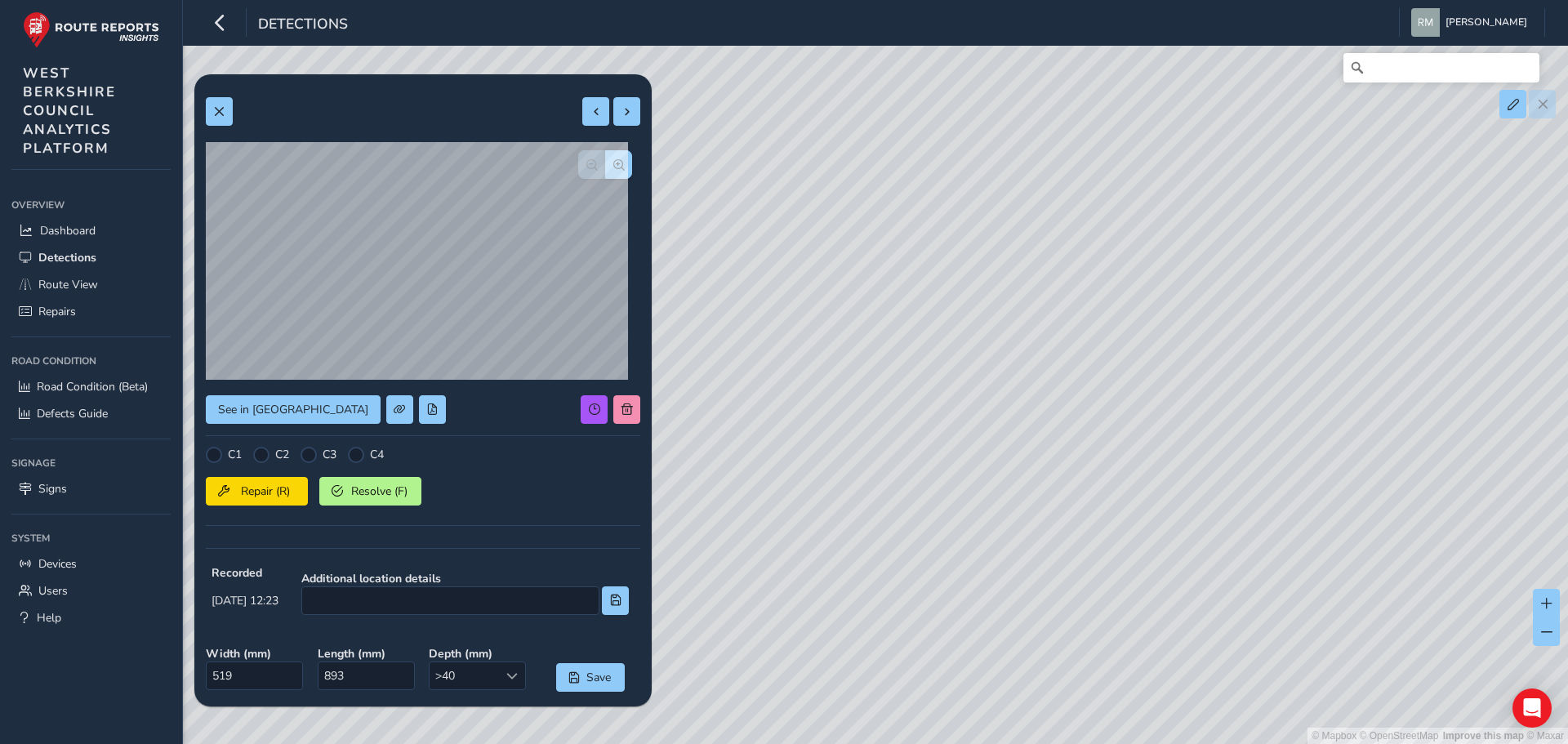
click at [1073, 485] on div "© Mapbox © OpenStreetMap Improve this map © Maxar" at bounding box center [784, 372] width 1568 height 744
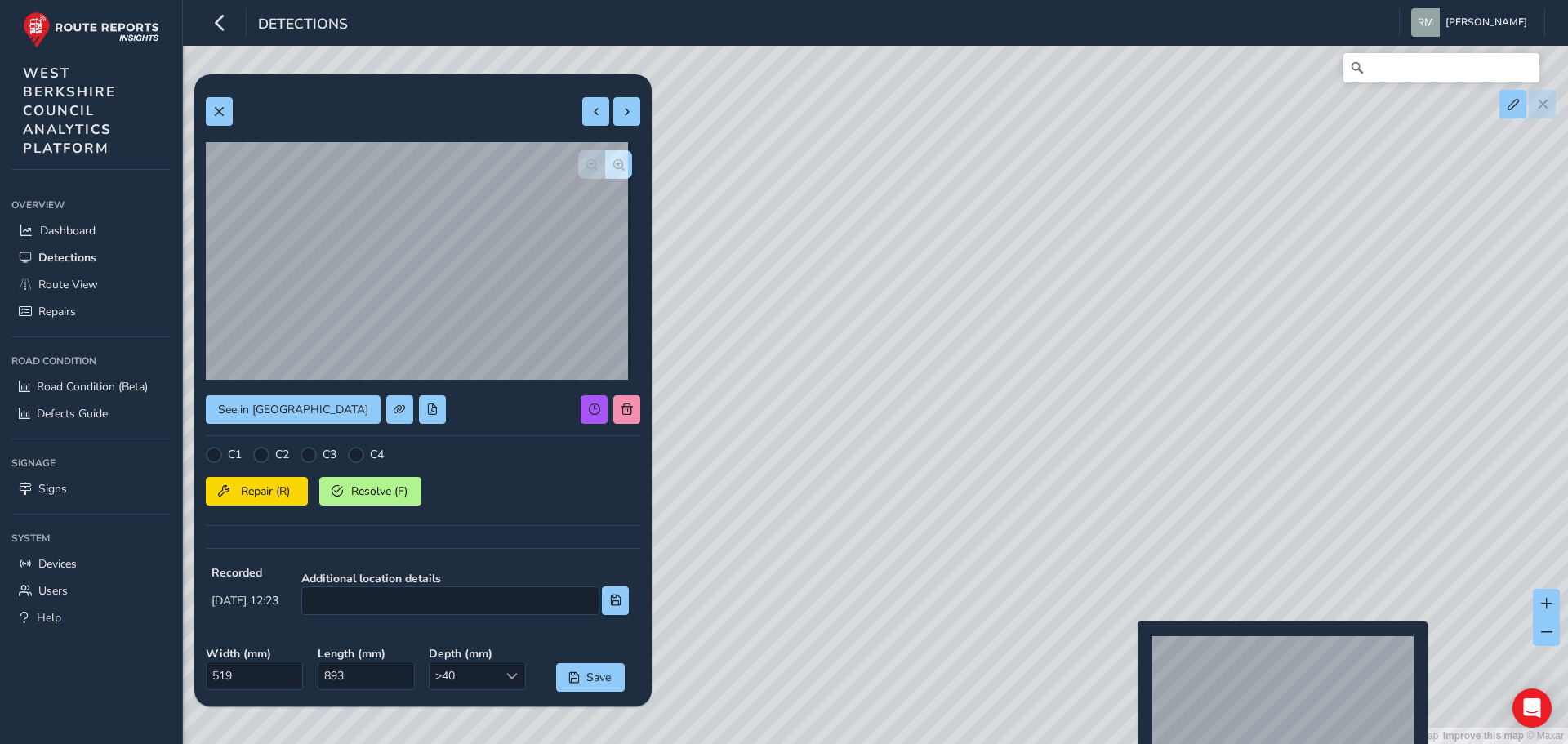
click at [1128, 648] on div "© Mapbox © OpenStreetMap Improve this map © Maxar" at bounding box center [784, 372] width 1568 height 744
type input "526"
type input "1766"
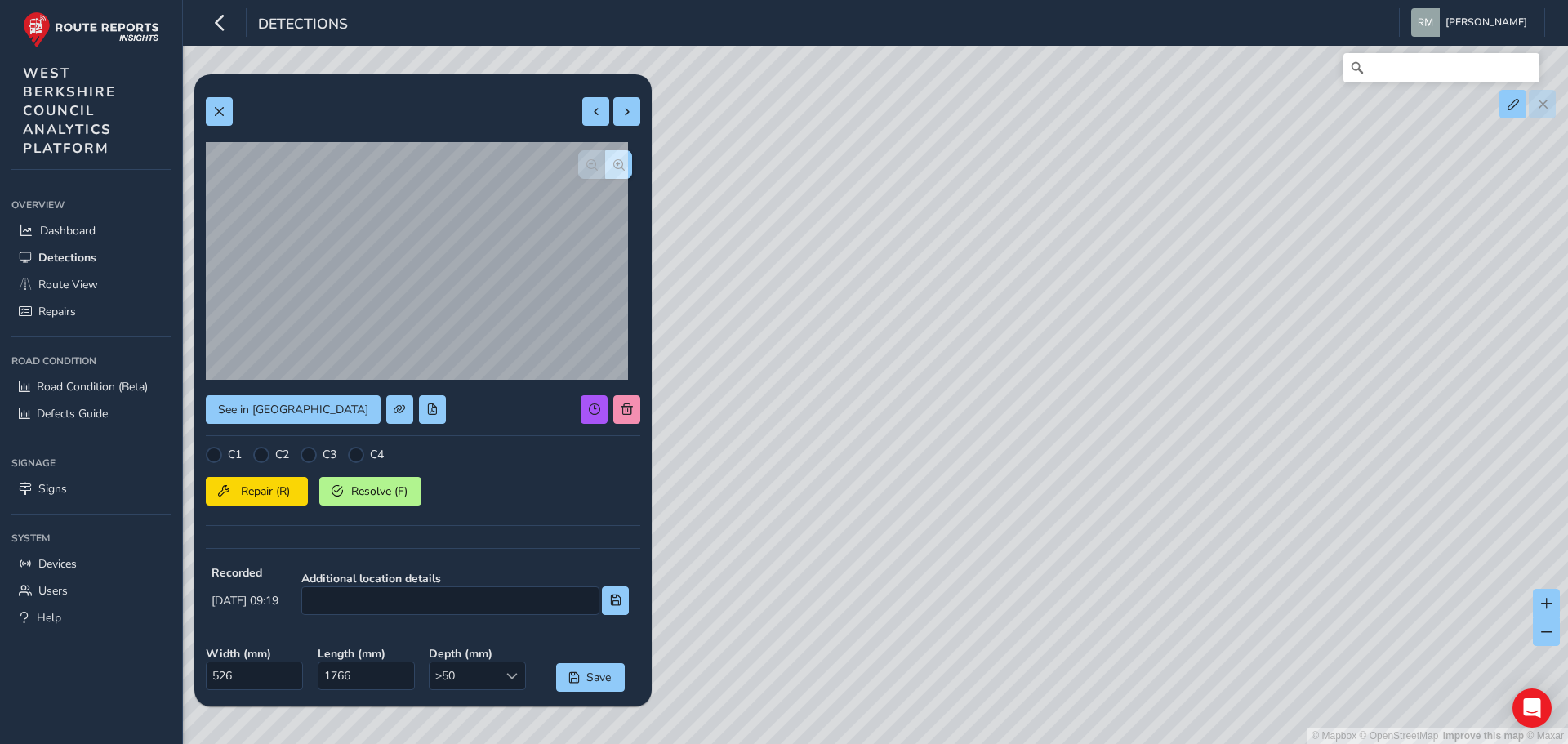
drag, startPoint x: 1015, startPoint y: 516, endPoint x: 644, endPoint y: 256, distance: 453.0
click at [645, 69] on div "Relevance Relevance [DATE] - [DATE] Filters csv See in Route View C1 C2 C3 C4 R…" at bounding box center [876, 69] width 1339 height 0
drag, startPoint x: 1115, startPoint y: 618, endPoint x: 1007, endPoint y: 480, distance: 175.2
click at [1007, 480] on div "© Mapbox © OpenStreetMap Improve this map © Maxar" at bounding box center [784, 372] width 1568 height 744
drag, startPoint x: 1069, startPoint y: 592, endPoint x: 979, endPoint y: 402, distance: 210.2
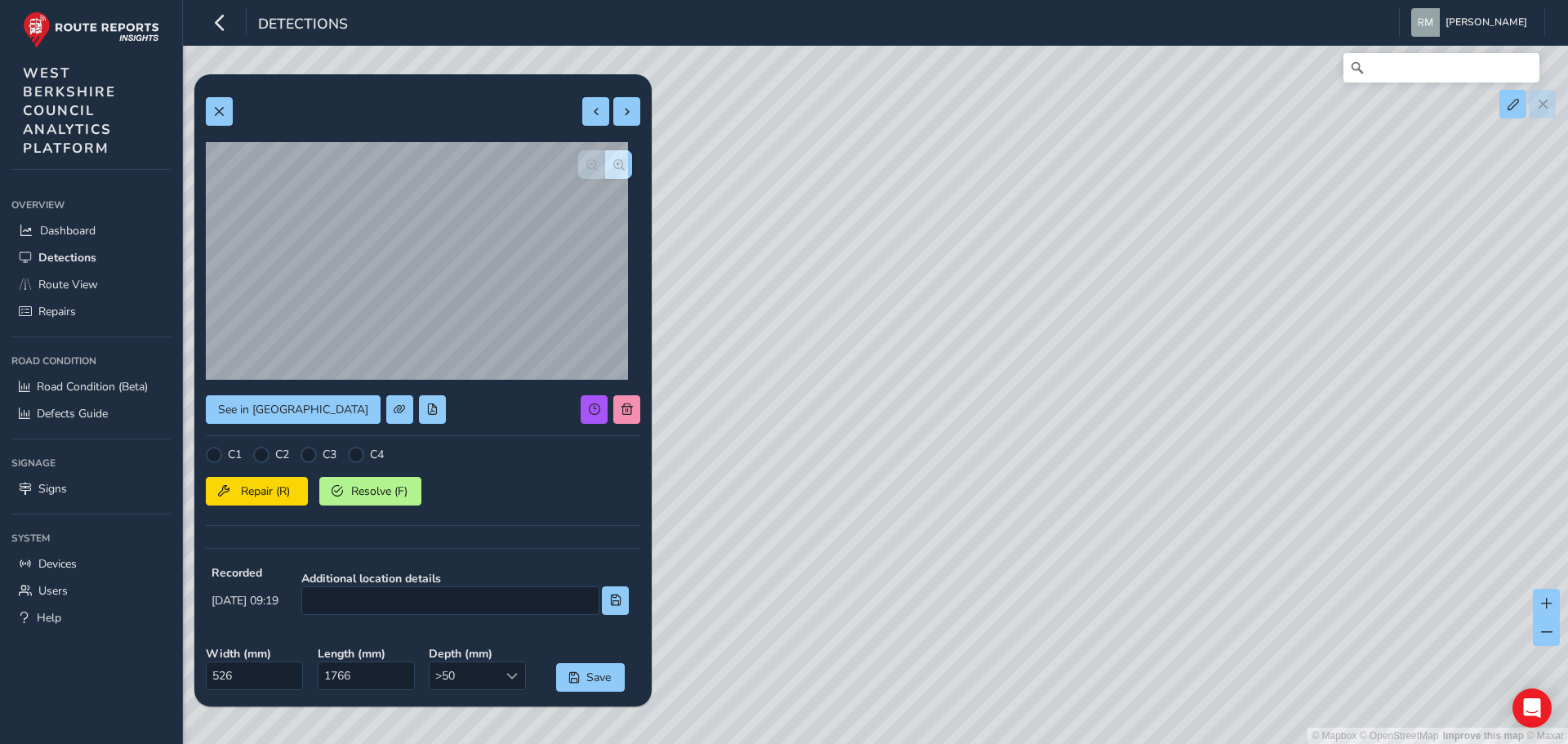
click at [921, 323] on div "© Mapbox © OpenStreetMap Improve this map © Maxar" at bounding box center [784, 372] width 1568 height 744
click at [613, 166] on span "button" at bounding box center [619, 165] width 12 height 12
click at [613, 165] on span "button" at bounding box center [619, 165] width 12 height 12
click at [587, 162] on span "button" at bounding box center [592, 165] width 12 height 12
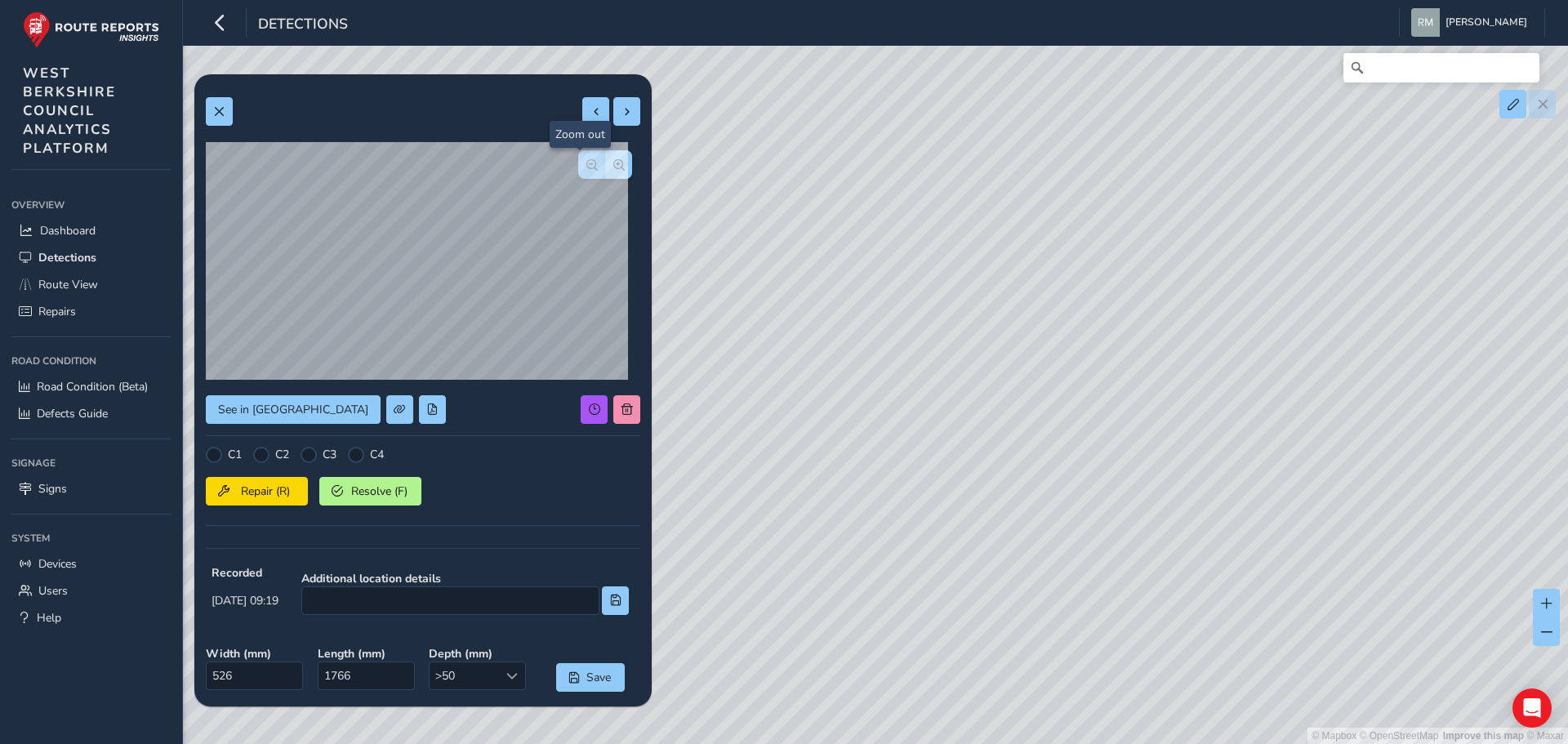
click at [587, 162] on span "button" at bounding box center [592, 165] width 12 height 12
click at [578, 162] on div at bounding box center [605, 165] width 54 height 28
click at [394, 409] on span at bounding box center [400, 410] width 12 height 12
drag, startPoint x: 907, startPoint y: 471, endPoint x: 1064, endPoint y: 642, distance: 232.1
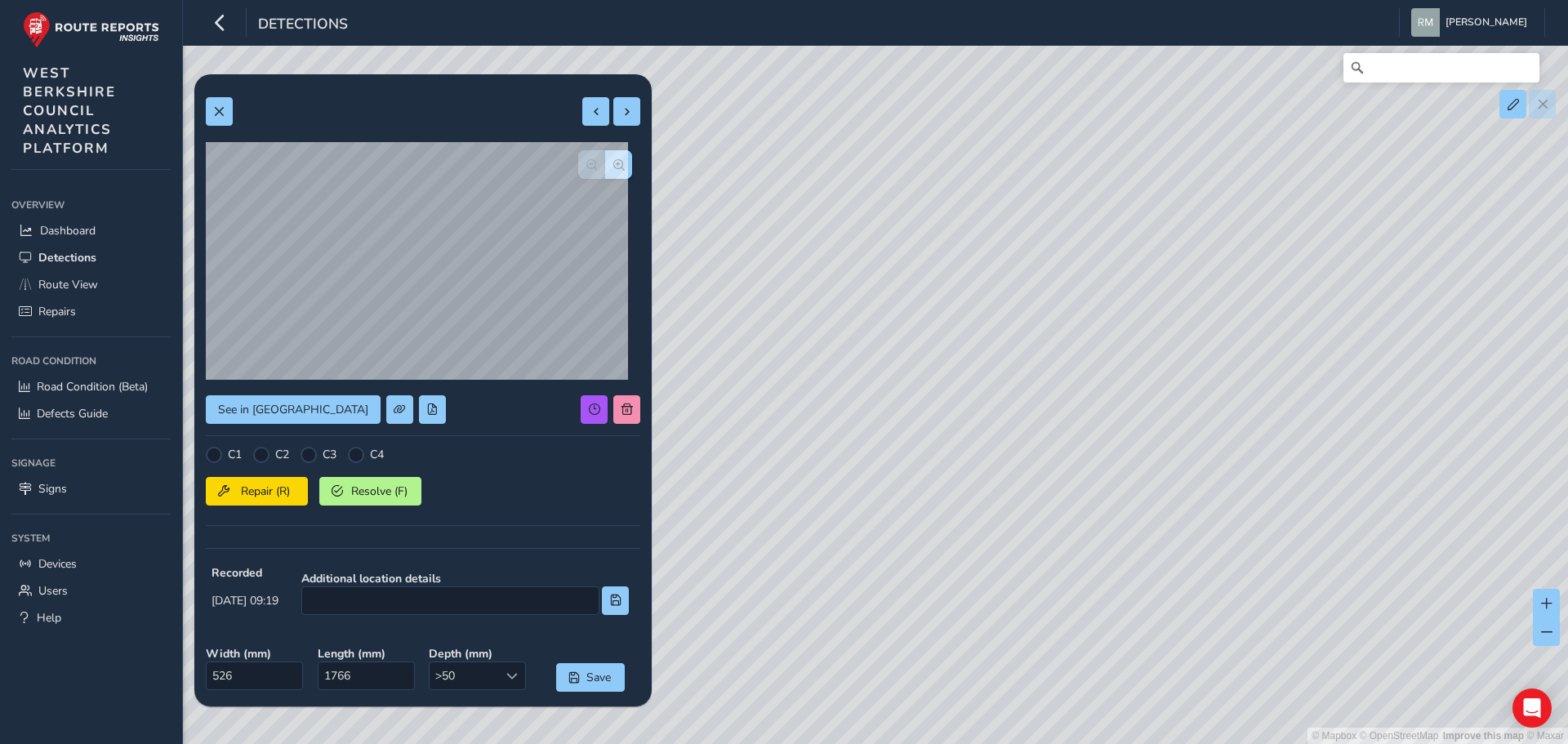
click at [1091, 689] on div "© Mapbox © OpenStreetMap Improve this map © Maxar" at bounding box center [784, 372] width 1568 height 744
drag, startPoint x: 837, startPoint y: 377, endPoint x: 1230, endPoint y: 580, distance: 442.3
click at [1230, 580] on div "© Mapbox © OpenStreetMap Improve this map © Maxar" at bounding box center [784, 372] width 1568 height 744
drag, startPoint x: 772, startPoint y: 532, endPoint x: 1187, endPoint y: 560, distance: 415.9
click at [1187, 560] on div "© Mapbox © OpenStreetMap Improve this map © Maxar" at bounding box center [784, 372] width 1568 height 744
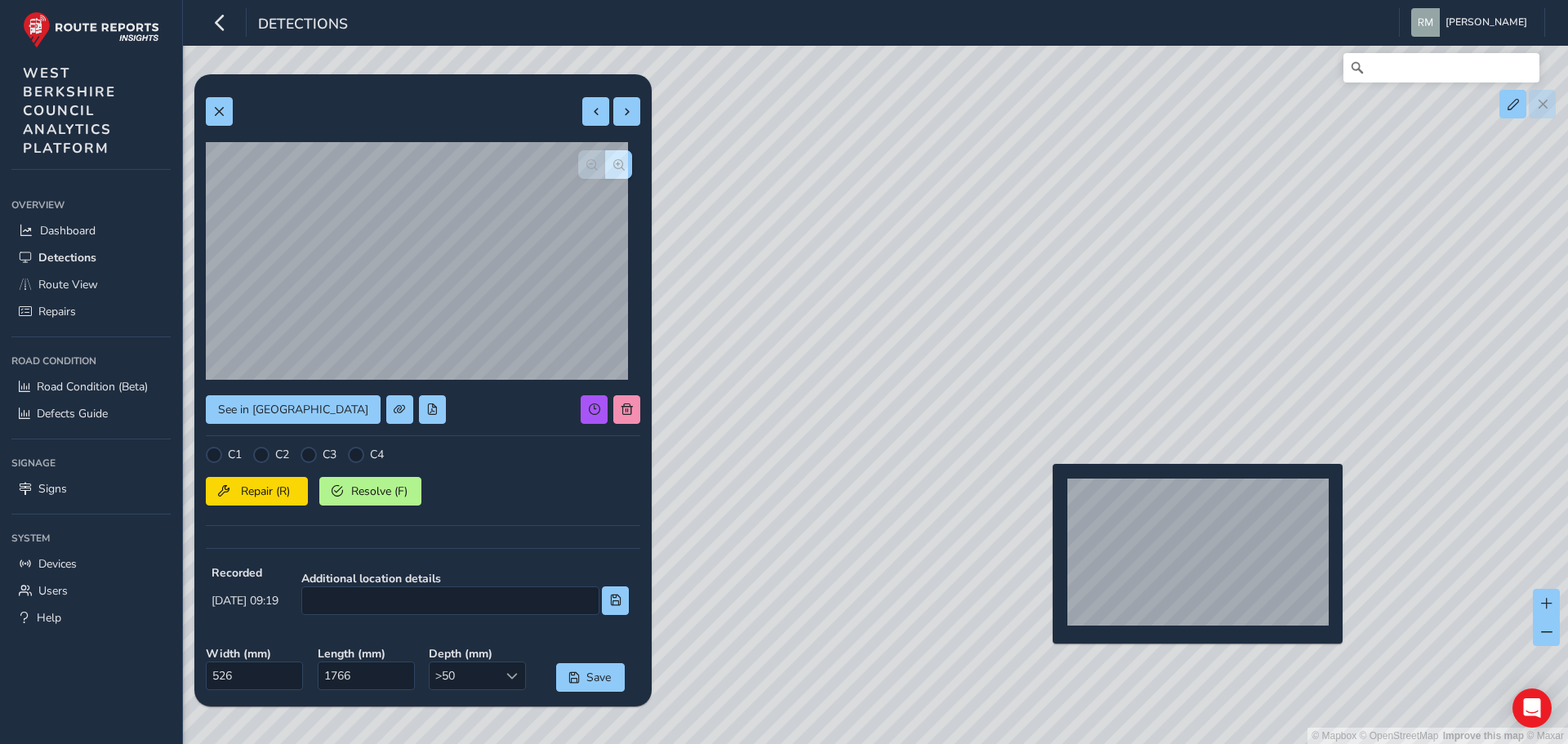
click at [1043, 490] on div "© Mapbox © OpenStreetMap Improve this map © Maxar" at bounding box center [784, 372] width 1568 height 744
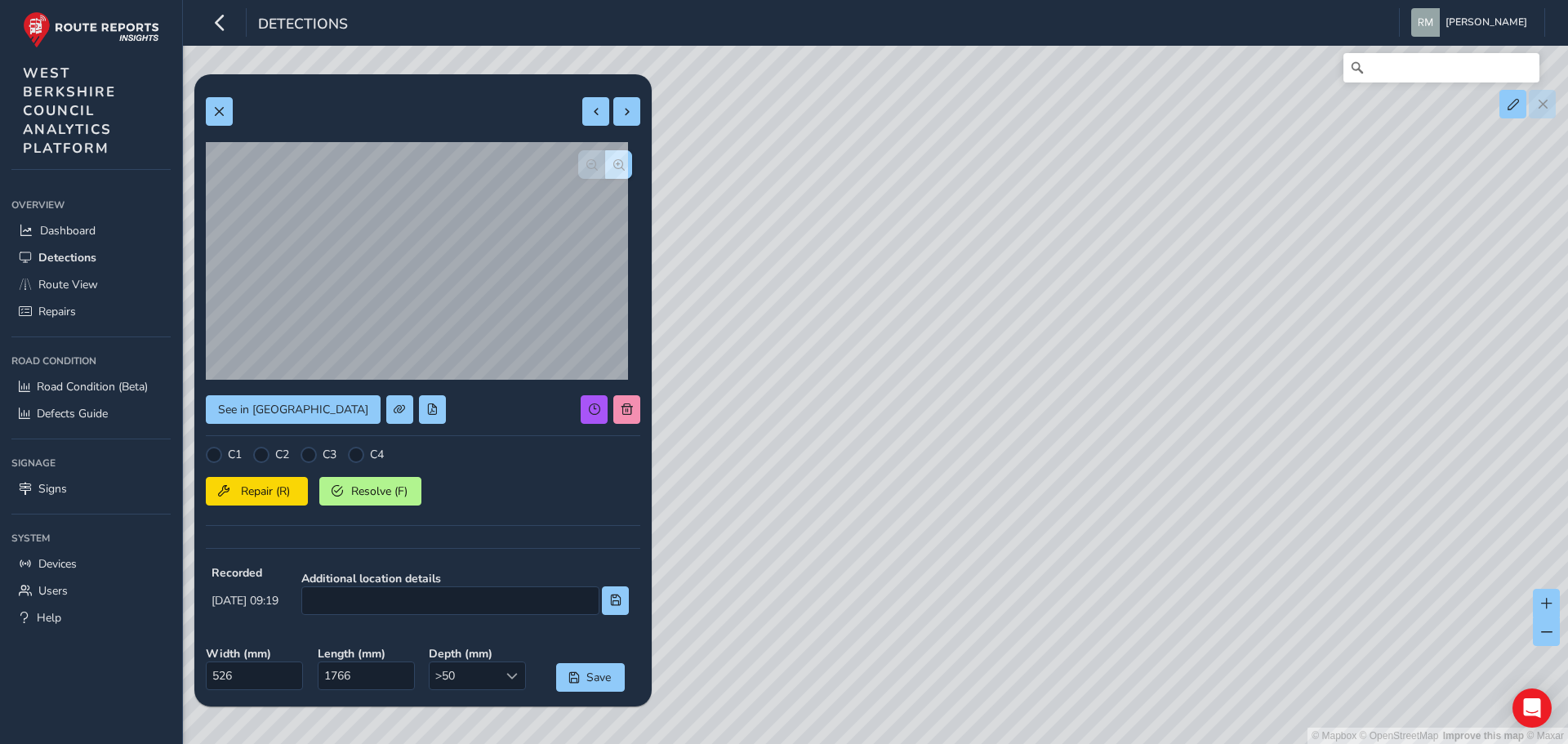
type input "306"
type input "1192"
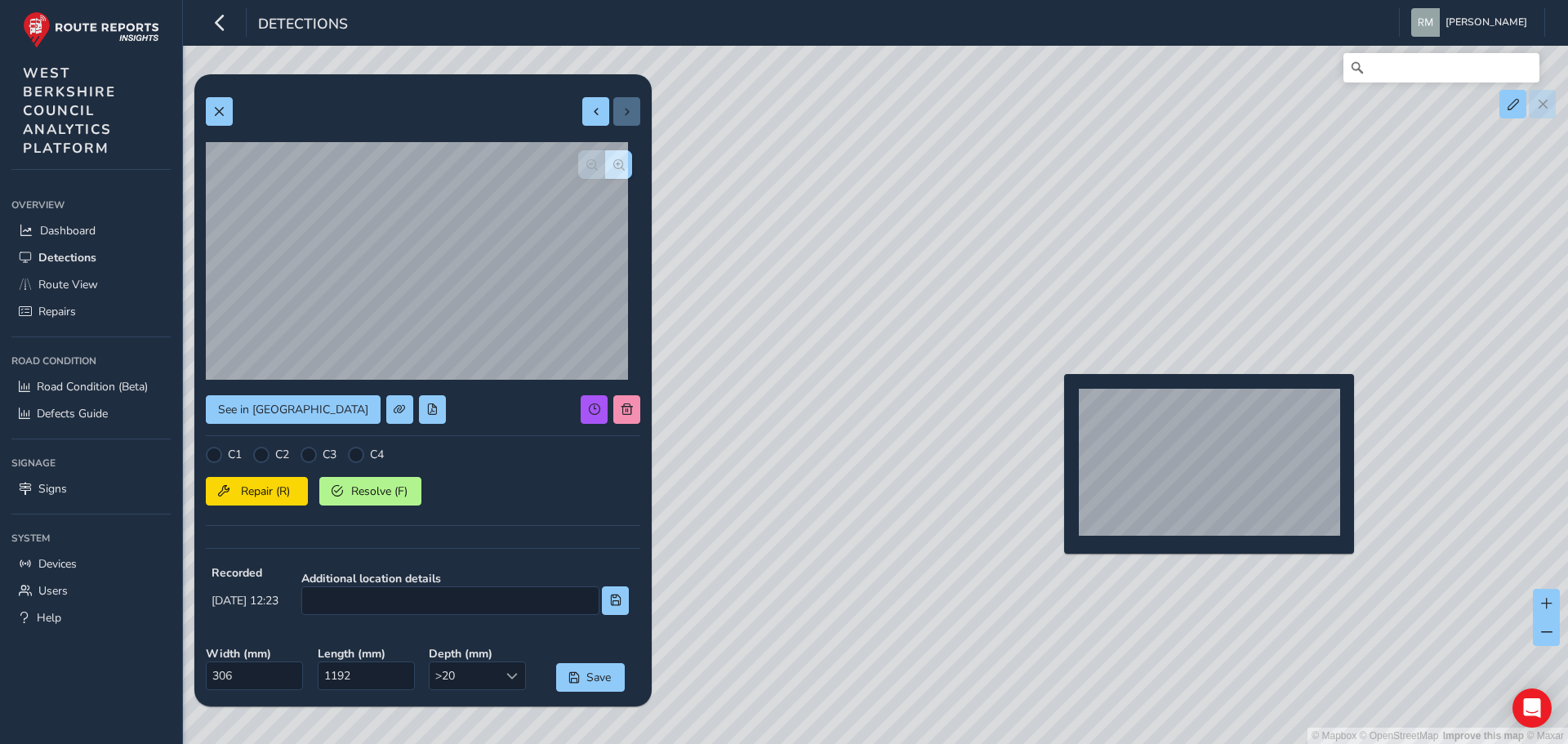
click at [1051, 403] on div "© Mapbox © OpenStreetMap Improve this map © Maxar" at bounding box center [784, 372] width 1568 height 744
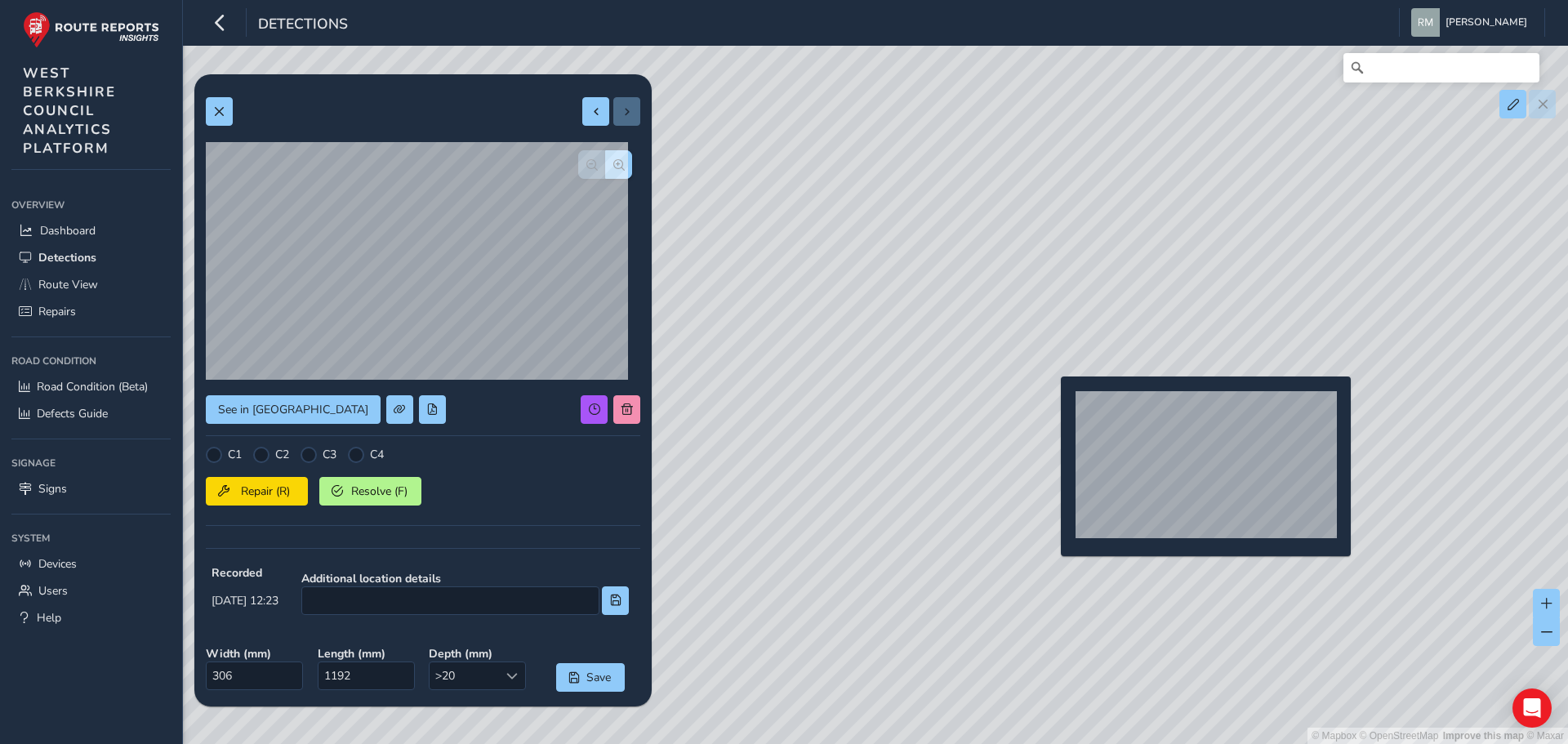
type input "388"
type input "1974"
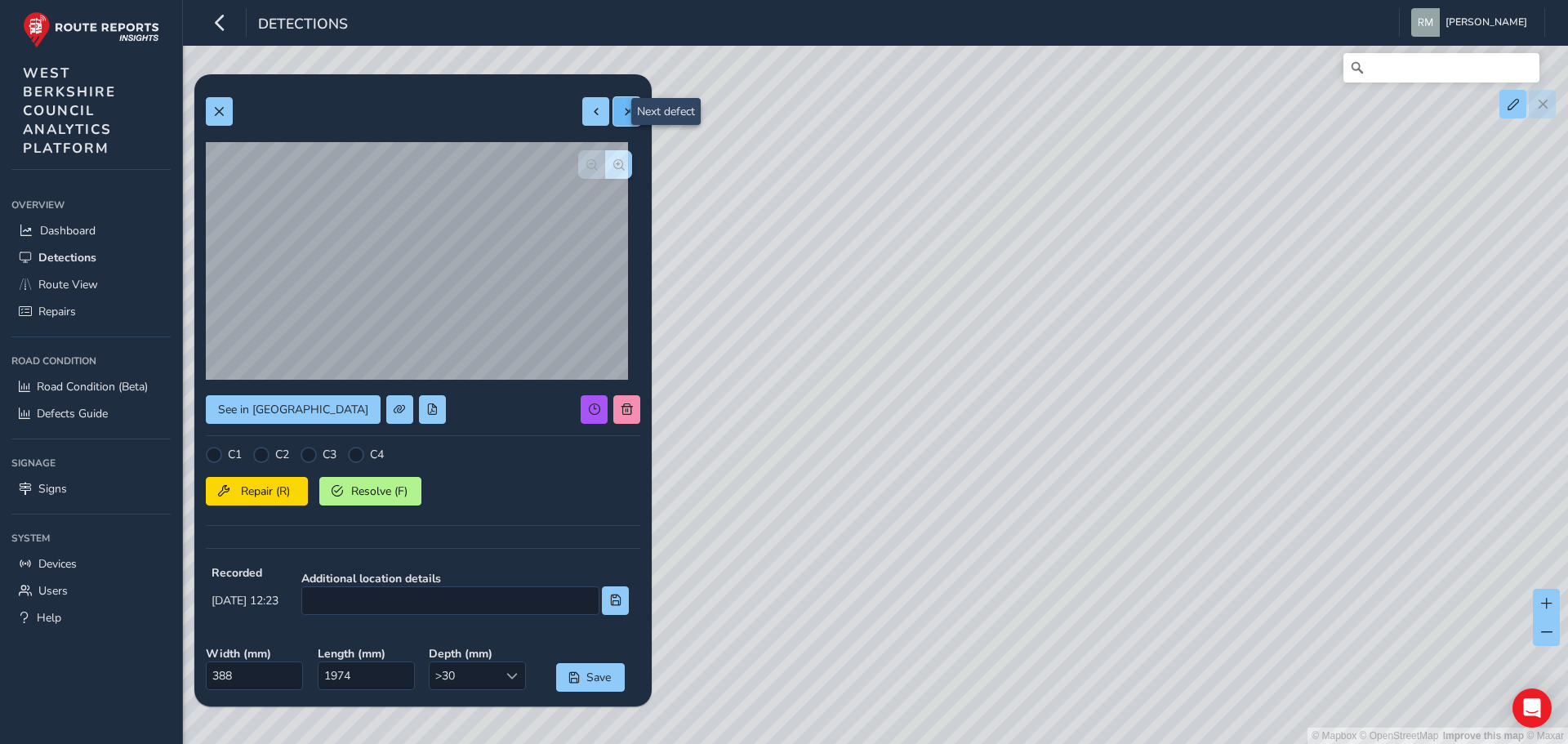
click at [622, 115] on span at bounding box center [627, 112] width 12 height 12
type input "377"
type input "1878"
click at [622, 115] on span at bounding box center [627, 112] width 12 height 12
type input "324"
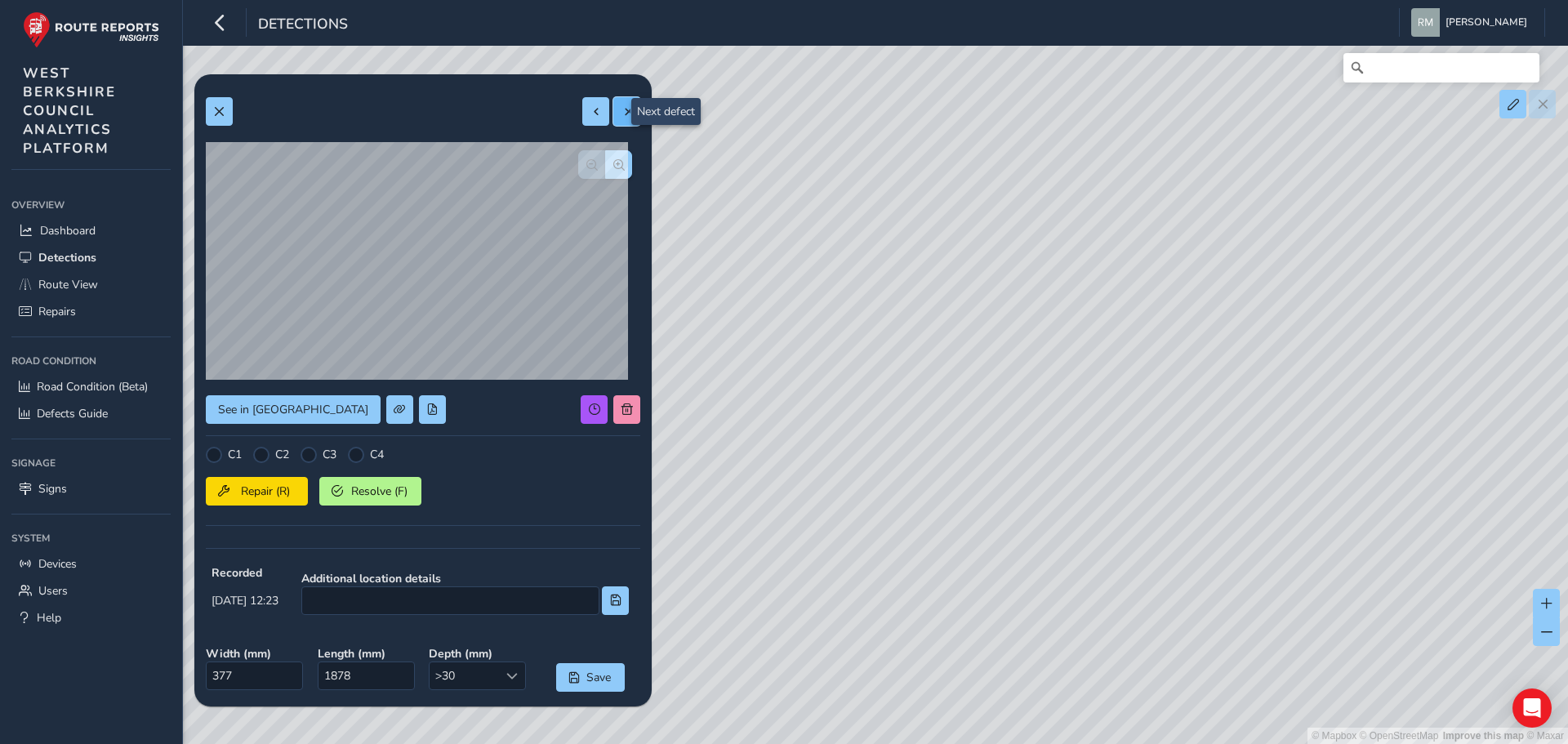
type input "1390"
click at [622, 115] on span at bounding box center [627, 112] width 12 height 12
type input "319"
type input "1260"
click at [622, 115] on span at bounding box center [627, 112] width 12 height 12
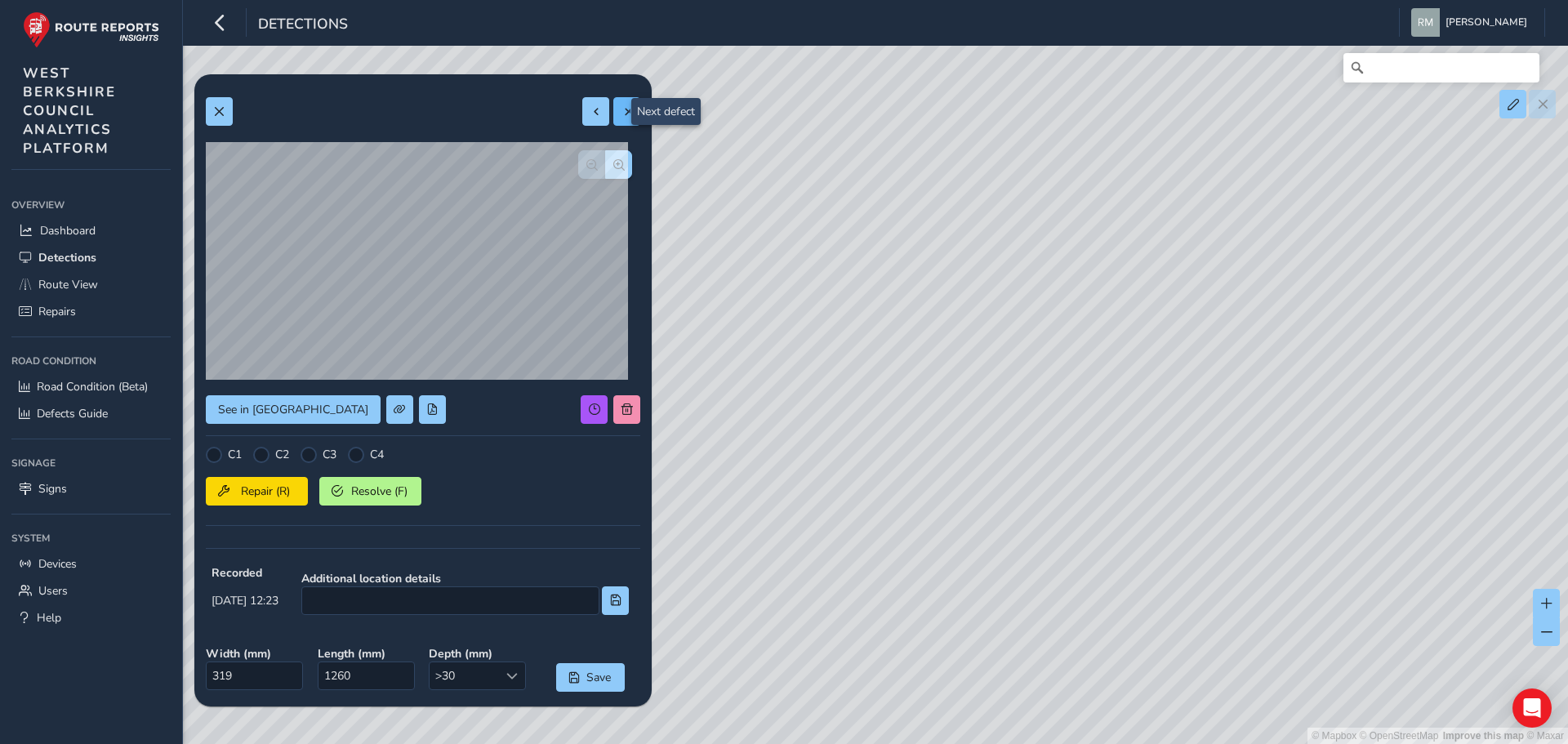
type input "306"
type input "1192"
click at [591, 111] on span at bounding box center [597, 112] width 12 height 12
type input "319"
type input "1260"
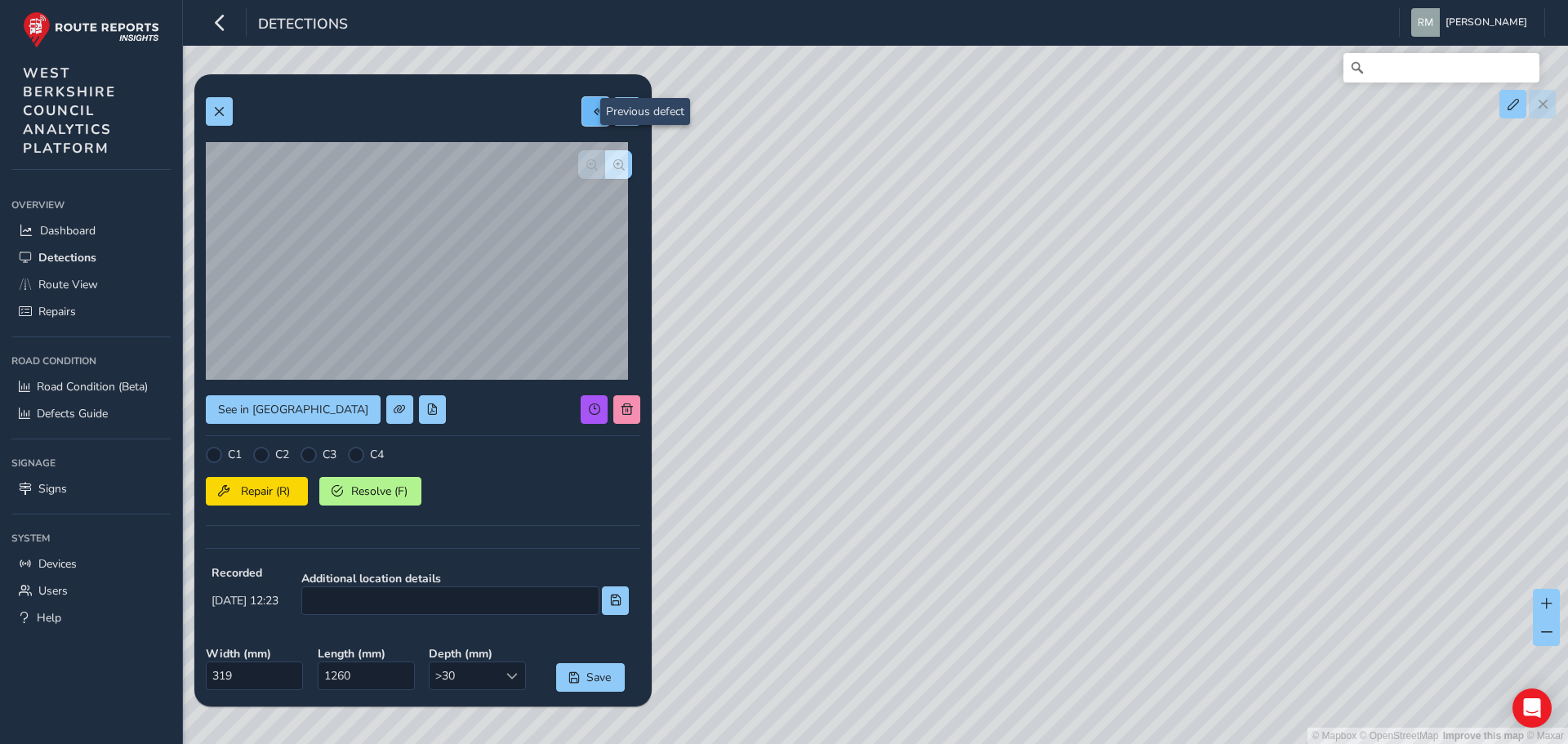
click at [591, 111] on span at bounding box center [597, 112] width 12 height 12
type input "324"
type input "1390"
click at [591, 111] on span at bounding box center [597, 112] width 12 height 12
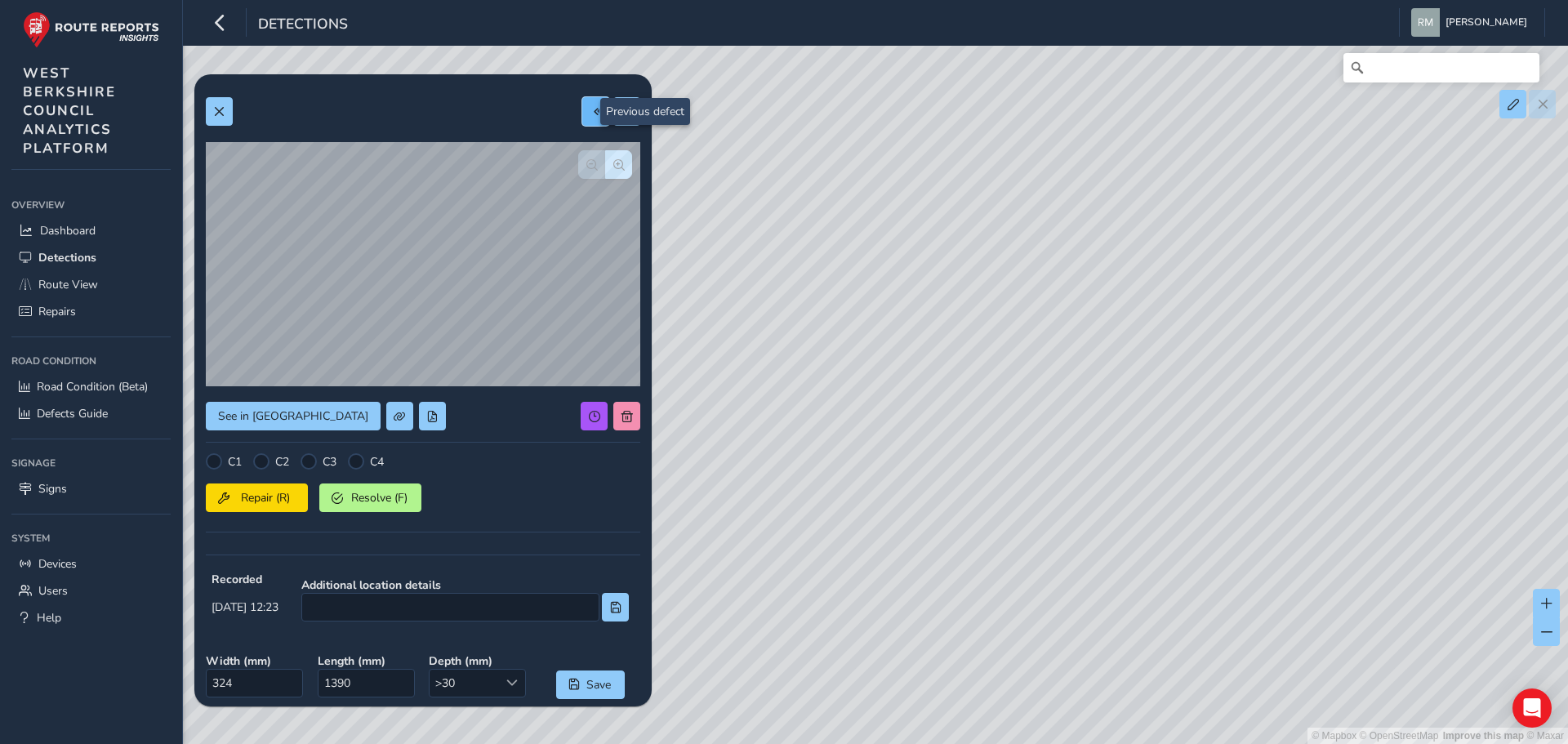
type input "377"
type input "1878"
click at [591, 111] on span at bounding box center [597, 112] width 12 height 12
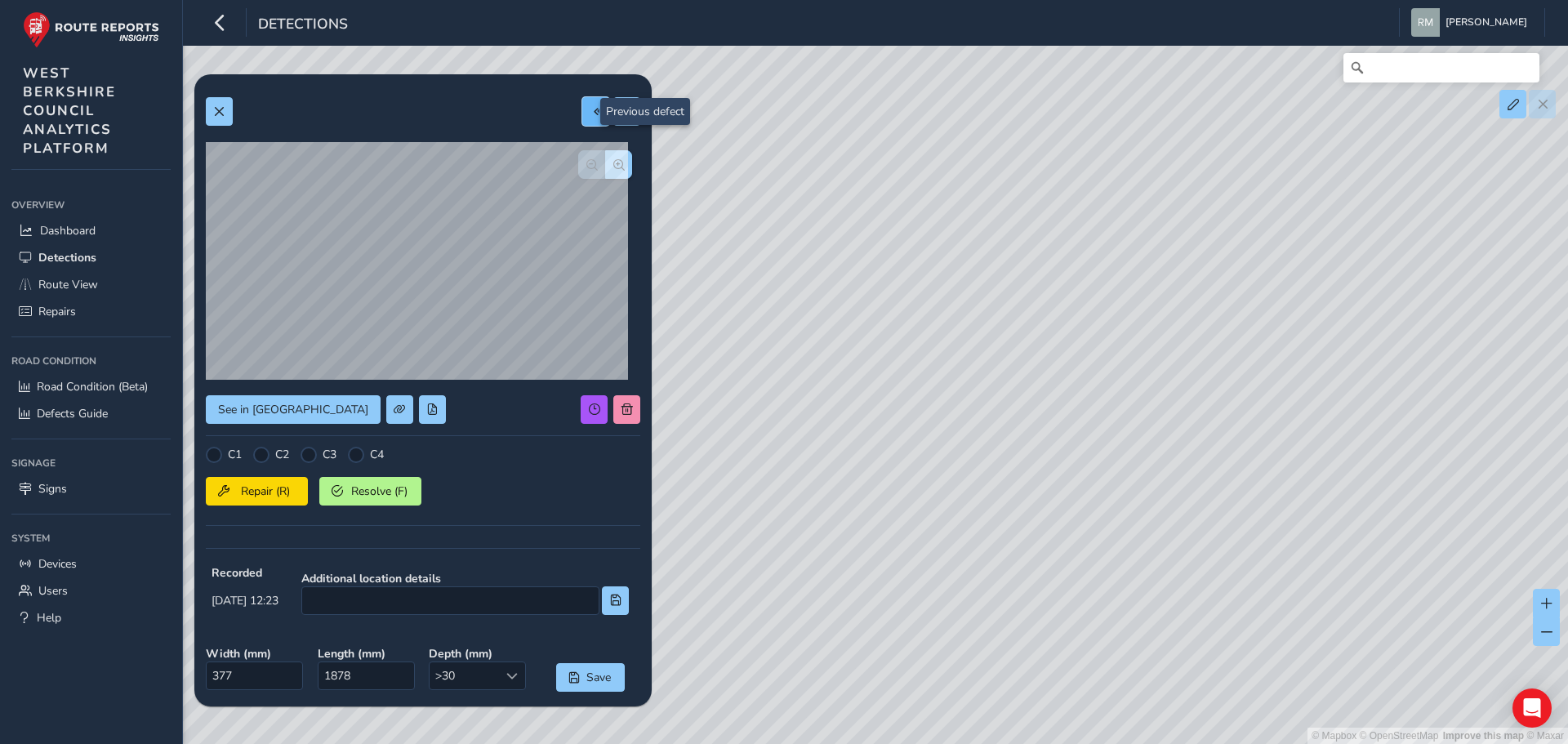
type input "388"
type input "1974"
click at [394, 411] on span at bounding box center [400, 410] width 12 height 12
click at [386, 414] on button at bounding box center [400, 410] width 27 height 28
click at [394, 407] on span at bounding box center [400, 410] width 12 height 12
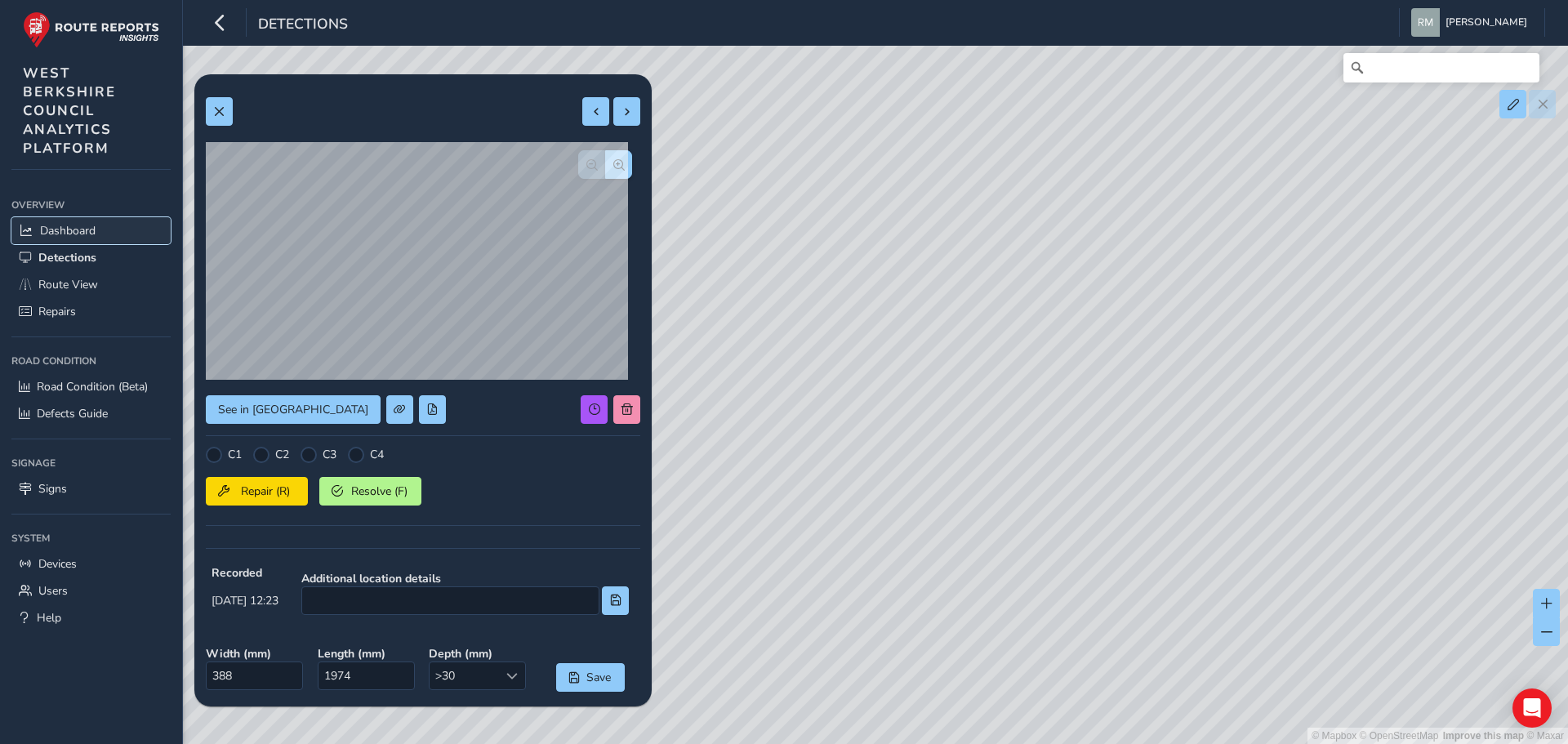
click at [56, 230] on span "Dashboard" at bounding box center [67, 230] width 56 height 16
click at [613, 167] on span "button" at bounding box center [619, 165] width 12 height 12
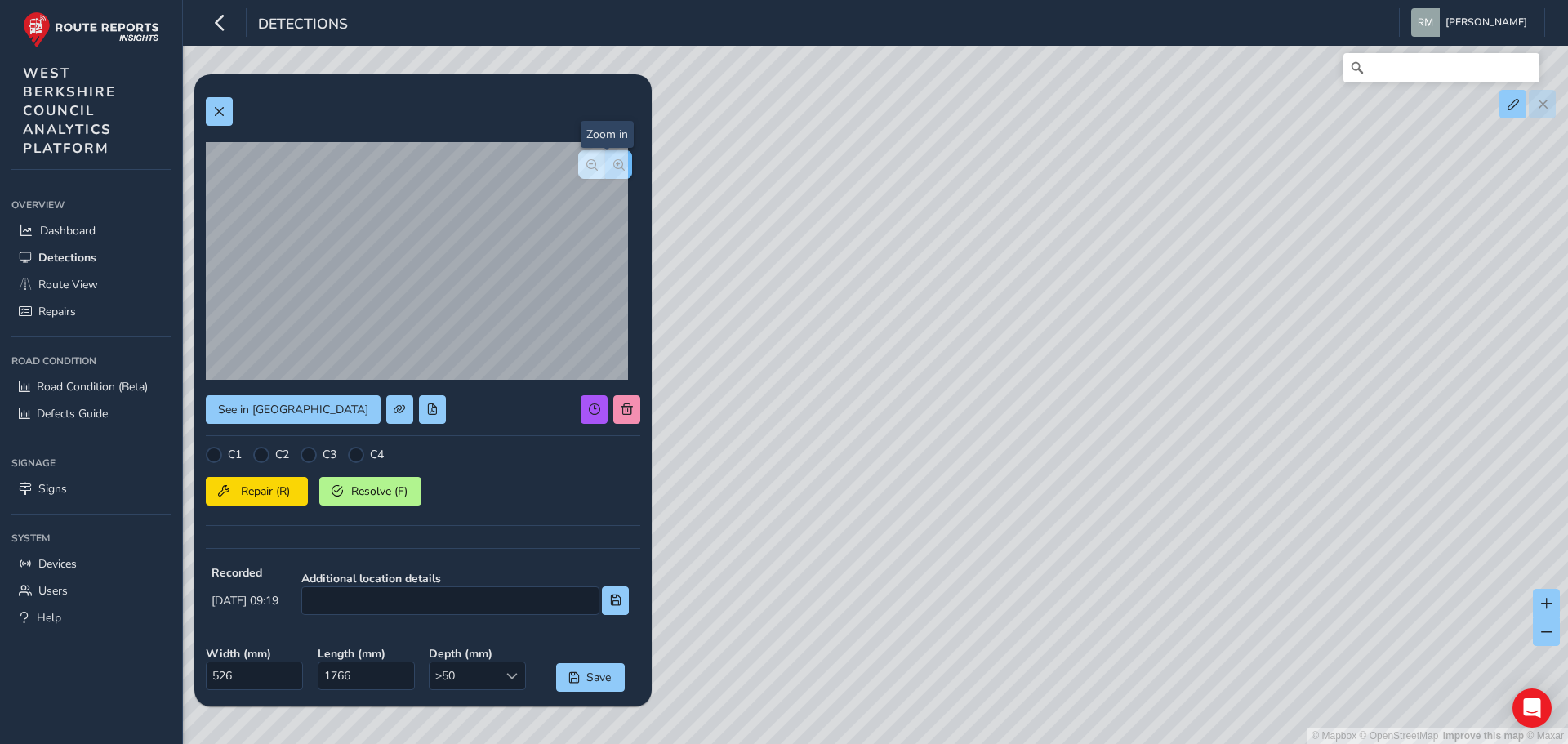
click at [613, 167] on span "button" at bounding box center [619, 165] width 12 height 12
click at [587, 161] on span "button" at bounding box center [592, 165] width 12 height 12
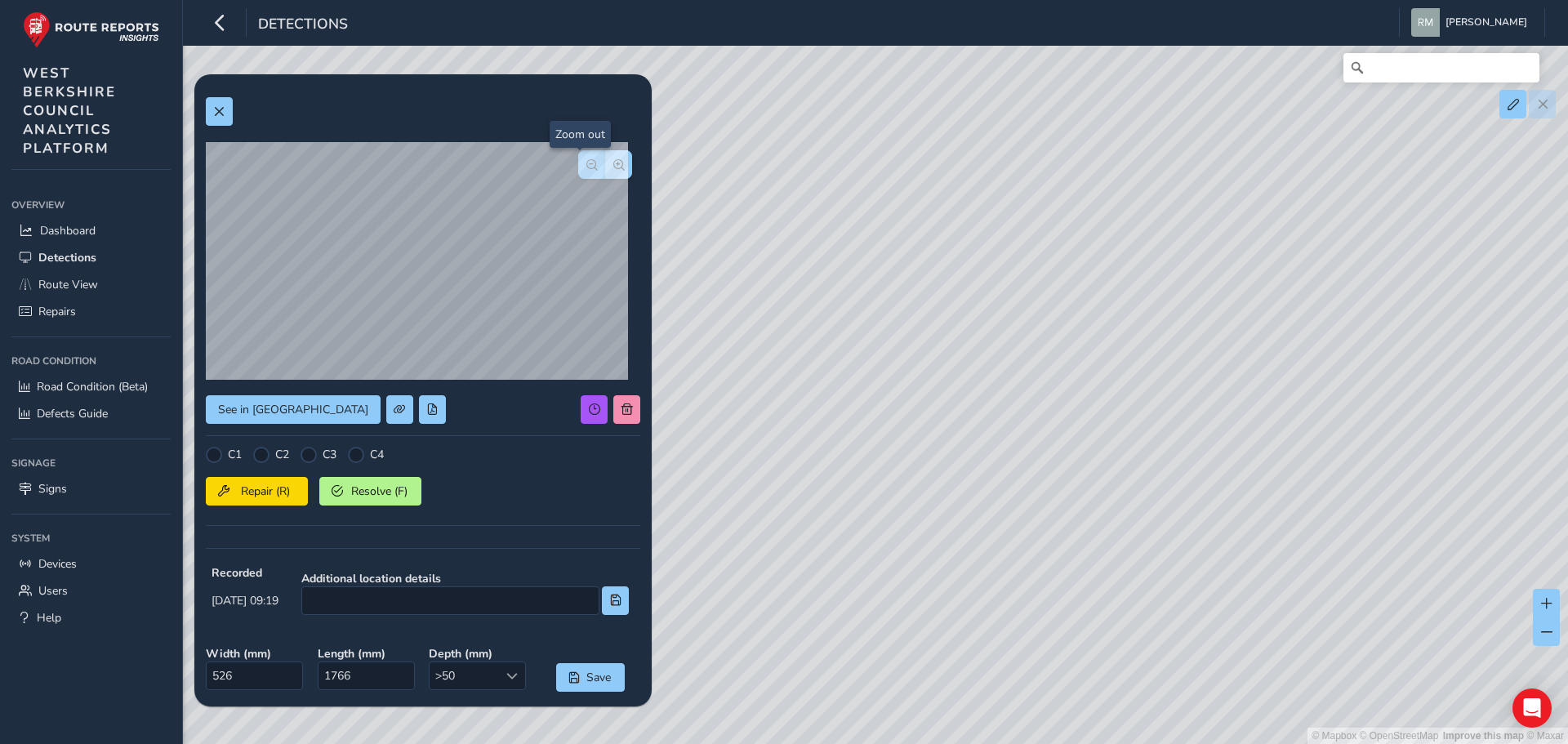
click at [587, 161] on span "button" at bounding box center [592, 165] width 12 height 12
click at [578, 161] on div at bounding box center [605, 165] width 54 height 28
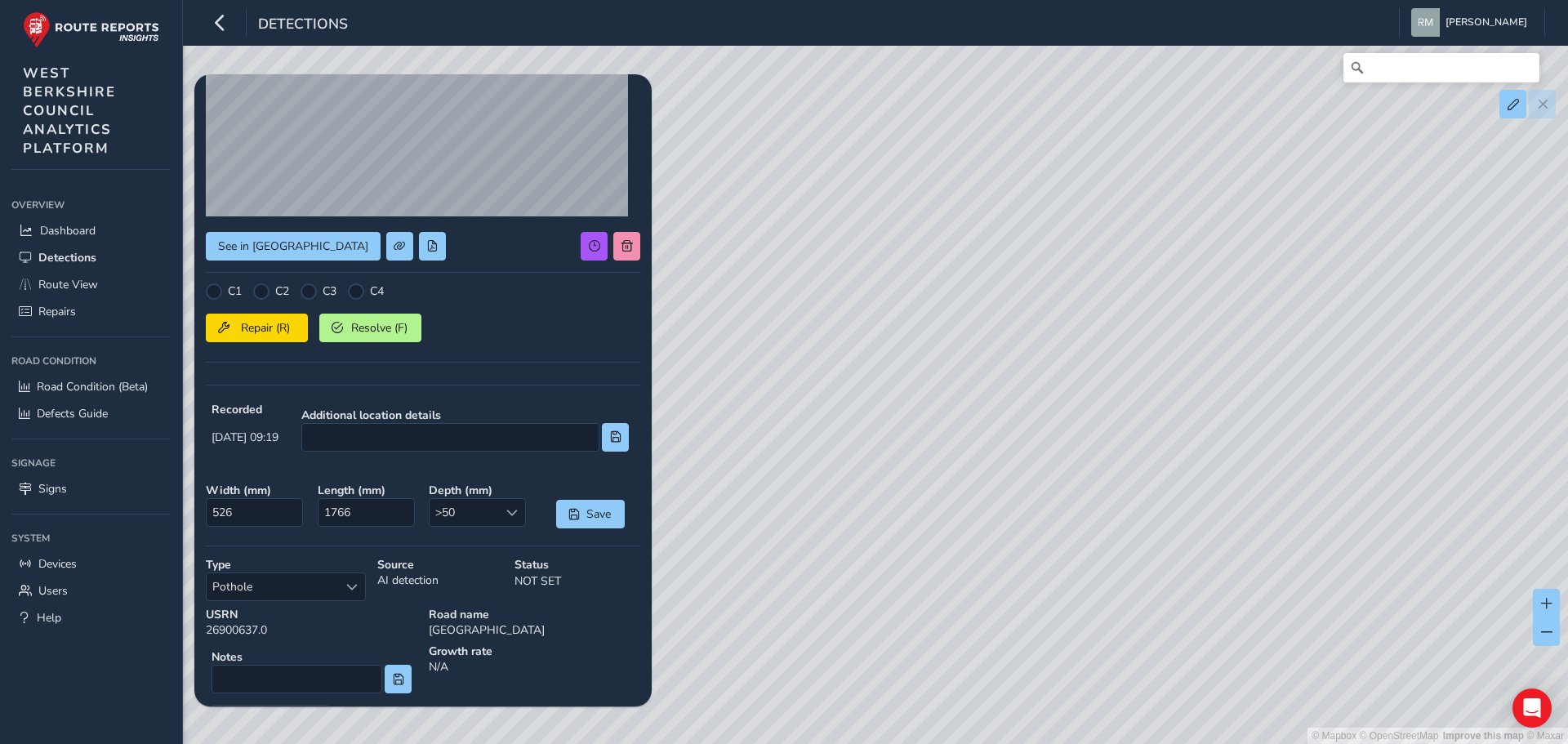
scroll to position [233, 0]
